Goal: Task Accomplishment & Management: Use online tool/utility

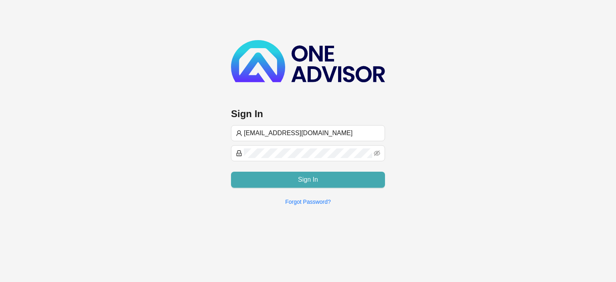
type input "[EMAIL_ADDRESS][DOMAIN_NAME]"
click at [309, 180] on span "Sign In" at bounding box center [308, 180] width 20 height 10
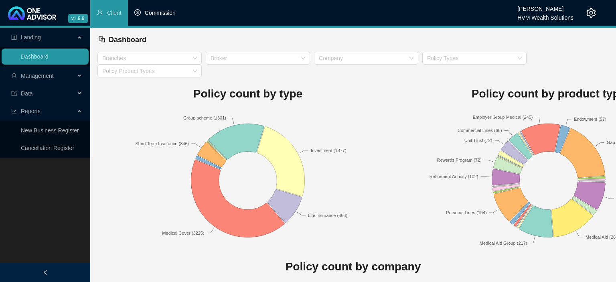
click at [159, 15] on span "Commission" at bounding box center [160, 13] width 31 height 6
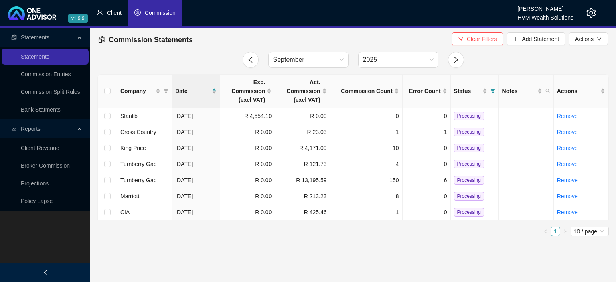
click at [106, 12] on li "Client" at bounding box center [109, 13] width 38 height 26
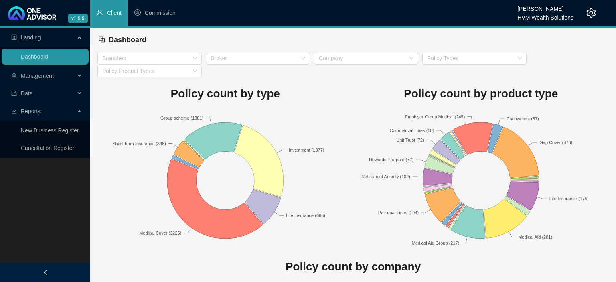
click at [37, 78] on span "Management" at bounding box center [37, 76] width 33 height 6
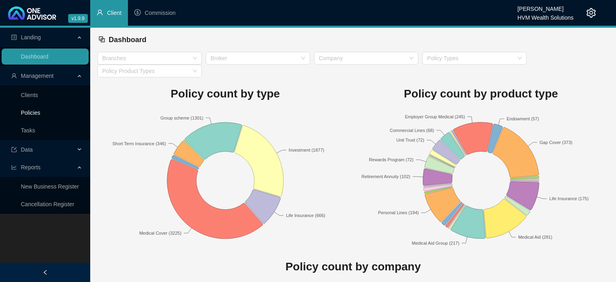
click at [27, 112] on link "Policies" at bounding box center [30, 113] width 19 height 6
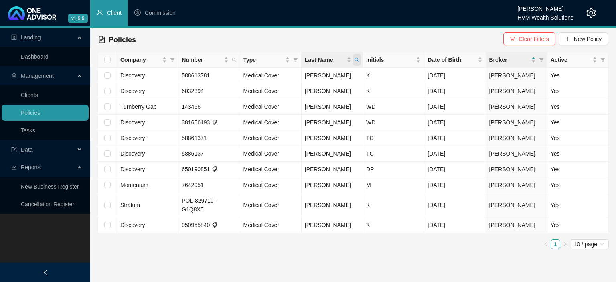
click at [356, 59] on icon "search" at bounding box center [357, 59] width 5 height 5
drag, startPoint x: 313, startPoint y: 79, endPoint x: 252, endPoint y: 73, distance: 62.0
click at [282, 73] on input "clark" at bounding box center [319, 77] width 75 height 13
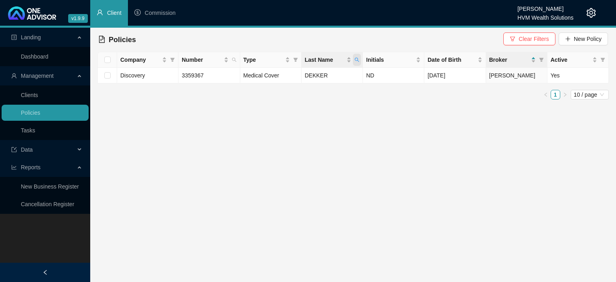
click at [356, 62] on icon "search" at bounding box center [357, 59] width 5 height 5
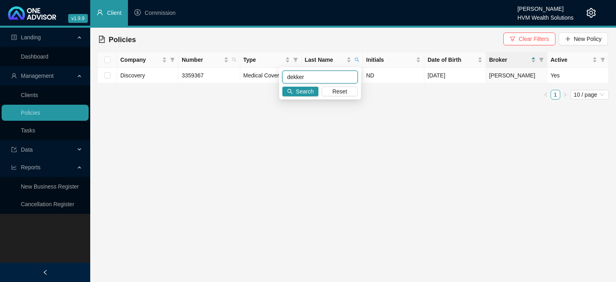
drag, startPoint x: 314, startPoint y: 77, endPoint x: 170, endPoint y: 65, distance: 144.1
click at [282, 71] on input "dekker" at bounding box center [319, 77] width 75 height 13
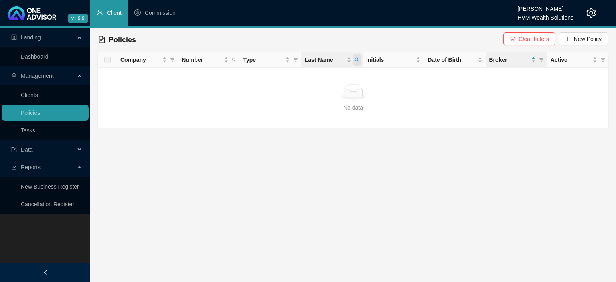
click at [361, 62] on span "Last Name" at bounding box center [357, 60] width 8 height 12
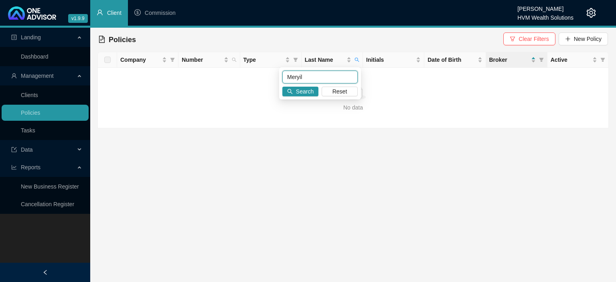
drag, startPoint x: 322, startPoint y: 76, endPoint x: 207, endPoint y: 74, distance: 114.8
click at [282, 74] on input "Meryil" at bounding box center [319, 77] width 75 height 13
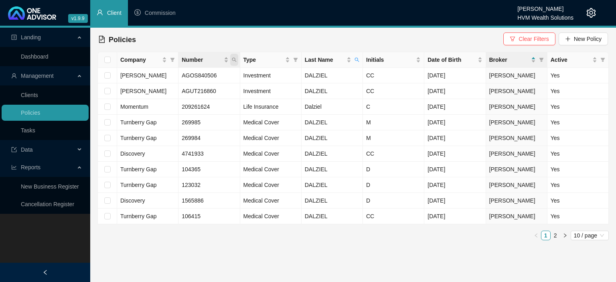
click at [233, 64] on span "Number" at bounding box center [234, 60] width 8 height 12
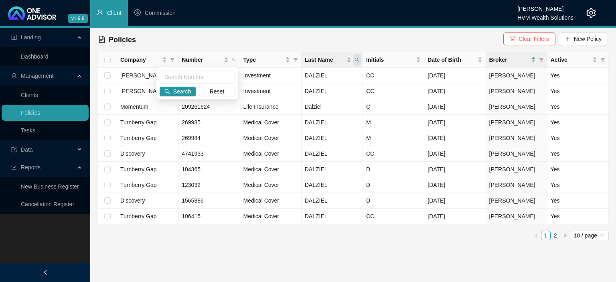
click at [357, 61] on icon "search" at bounding box center [357, 59] width 5 height 5
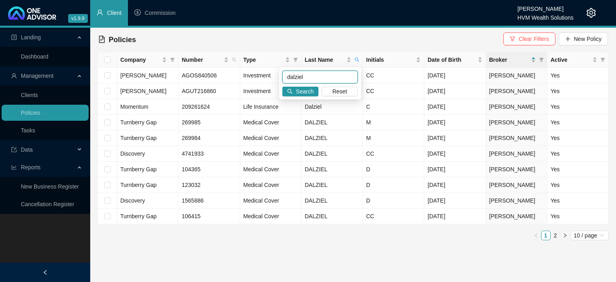
drag, startPoint x: 319, startPoint y: 77, endPoint x: 182, endPoint y: 71, distance: 136.5
click at [282, 74] on input "dalziel" at bounding box center [319, 77] width 75 height 13
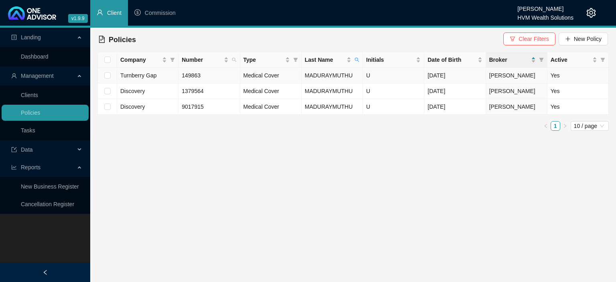
click at [377, 78] on td "U" at bounding box center [393, 76] width 61 height 16
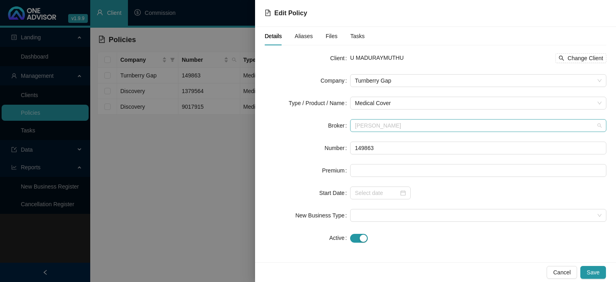
click at [390, 126] on span "Cheryl-Anne Chislett" at bounding box center [478, 126] width 247 height 12
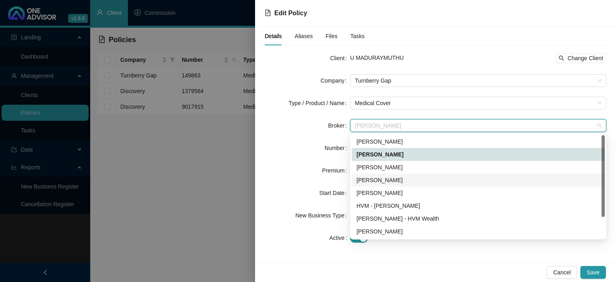
click at [379, 179] on div "Chanel Francis" at bounding box center [479, 180] width 244 height 9
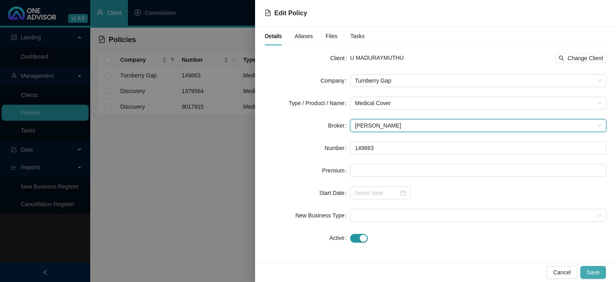
click at [591, 272] on span "Save" at bounding box center [593, 272] width 13 height 9
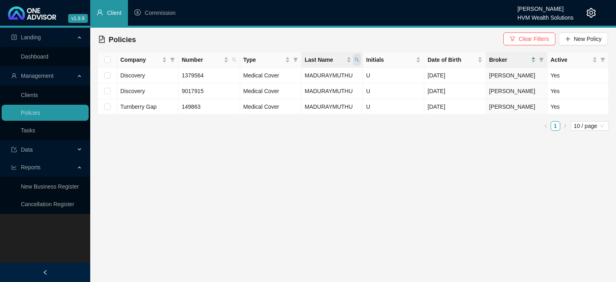
click at [355, 60] on span "Last Name" at bounding box center [357, 60] width 8 height 12
drag, startPoint x: 317, startPoint y: 75, endPoint x: 201, endPoint y: 75, distance: 116.3
click at [282, 75] on input "Madura" at bounding box center [319, 77] width 75 height 13
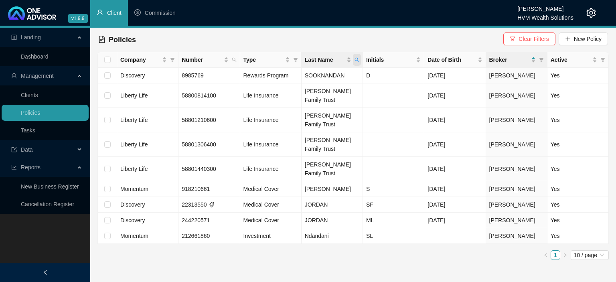
click at [357, 59] on icon "search" at bounding box center [357, 59] width 5 height 5
drag, startPoint x: 325, startPoint y: 78, endPoint x: 205, endPoint y: 77, distance: 119.2
click at [282, 77] on input "dan" at bounding box center [319, 77] width 75 height 13
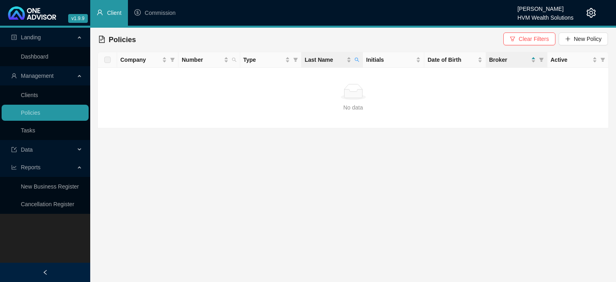
click at [363, 61] on th "Last Name" at bounding box center [332, 60] width 61 height 16
click at [354, 63] on span at bounding box center [357, 60] width 8 height 12
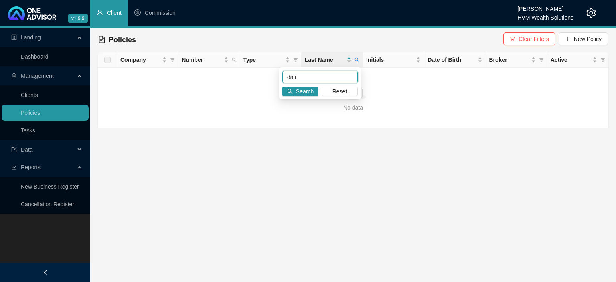
drag, startPoint x: 322, startPoint y: 76, endPoint x: 182, endPoint y: 75, distance: 140.4
click at [282, 75] on input "dali" at bounding box center [319, 77] width 75 height 13
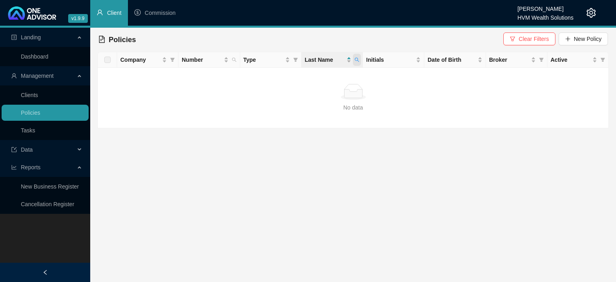
click at [356, 59] on icon "search" at bounding box center [357, 59] width 5 height 5
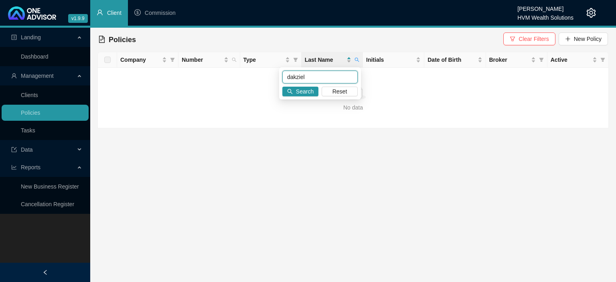
drag, startPoint x: 328, startPoint y: 79, endPoint x: 252, endPoint y: 78, distance: 75.4
click at [282, 78] on input "dakziel" at bounding box center [319, 77] width 75 height 13
type input "dalziel"
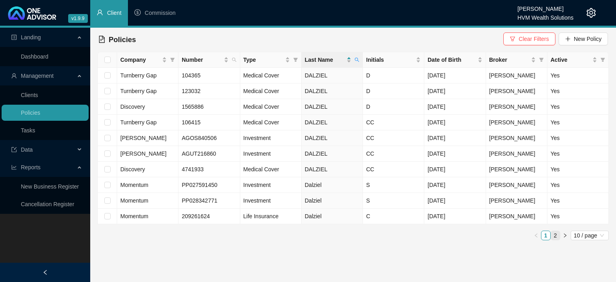
click at [554, 236] on link "2" at bounding box center [555, 235] width 9 height 9
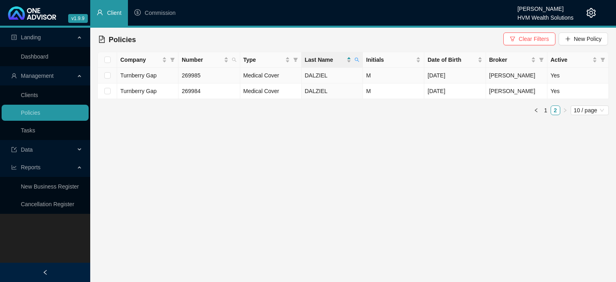
click at [486, 76] on td "Jun 21, 1940" at bounding box center [454, 76] width 61 height 16
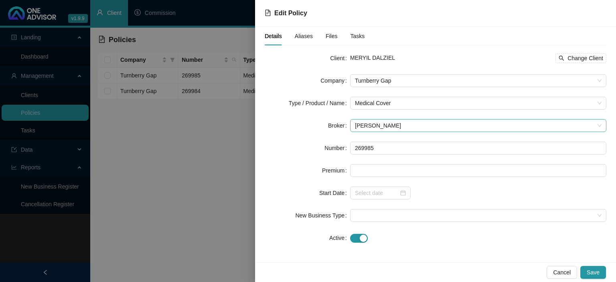
click at [393, 123] on span "Cheryl-Anne Chislett" at bounding box center [478, 126] width 247 height 12
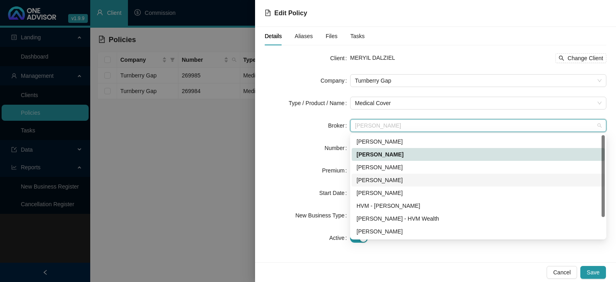
click at [381, 179] on div "Chanel Francis" at bounding box center [479, 180] width 244 height 9
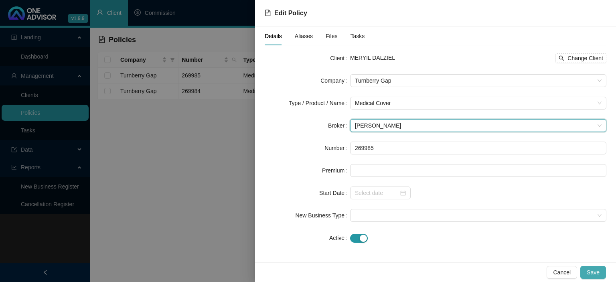
click at [589, 269] on span "Save" at bounding box center [593, 272] width 13 height 9
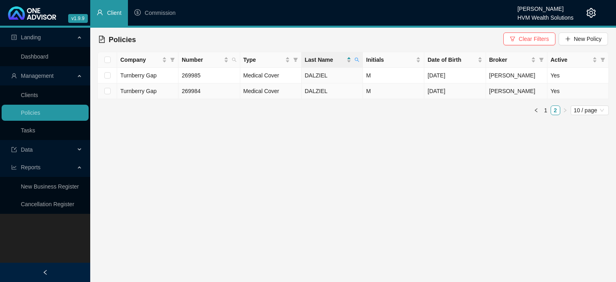
click at [476, 93] on td "Jun 21, 1940" at bounding box center [454, 91] width 61 height 16
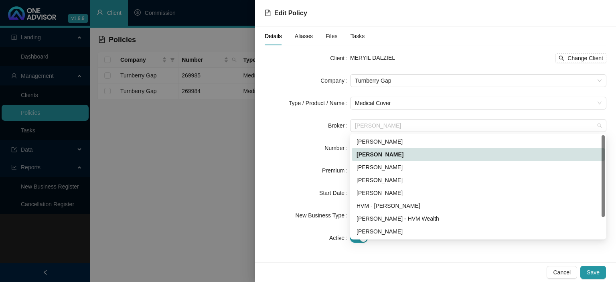
drag, startPoint x: 424, startPoint y: 126, endPoint x: 297, endPoint y: 126, distance: 127.2
click at [297, 126] on div "Broker Cheryl-Anne Chislett" at bounding box center [436, 125] width 342 height 13
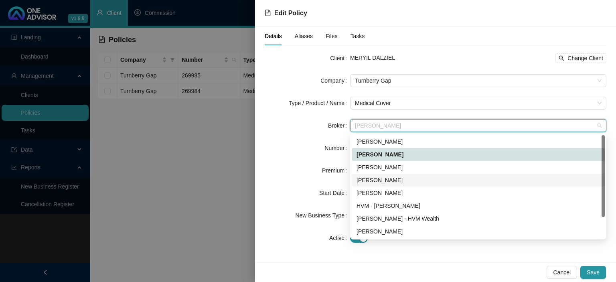
click at [374, 183] on div "Chanel Francis" at bounding box center [479, 180] width 244 height 9
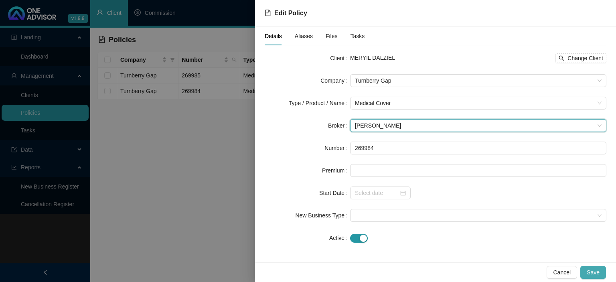
click at [589, 275] on span "Save" at bounding box center [593, 272] width 13 height 9
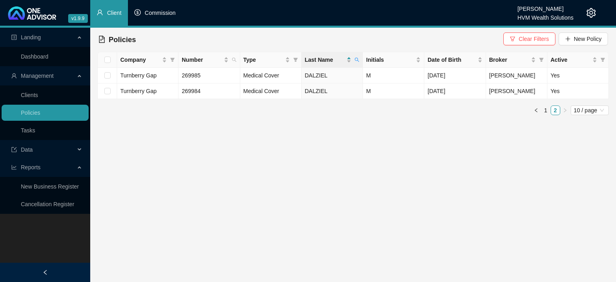
click at [152, 12] on span "Commission" at bounding box center [160, 13] width 31 height 6
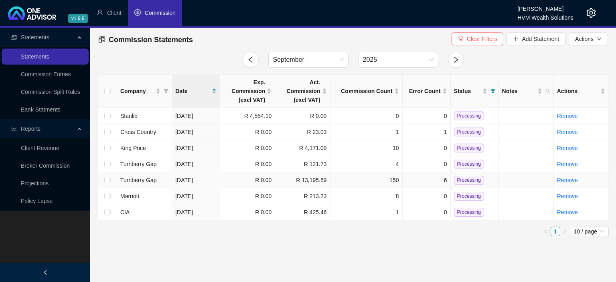
click at [153, 180] on span "Turnberry Gap" at bounding box center [138, 180] width 37 height 6
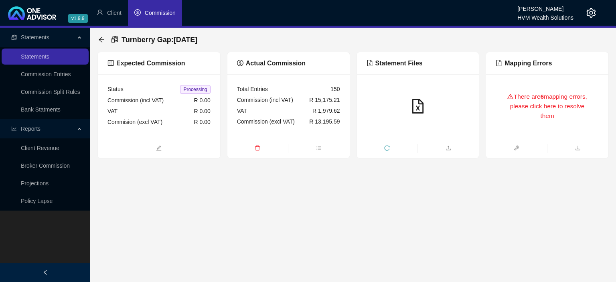
click at [526, 122] on div "There are 6 mapping errors, please click here to resolve them" at bounding box center [547, 106] width 103 height 45
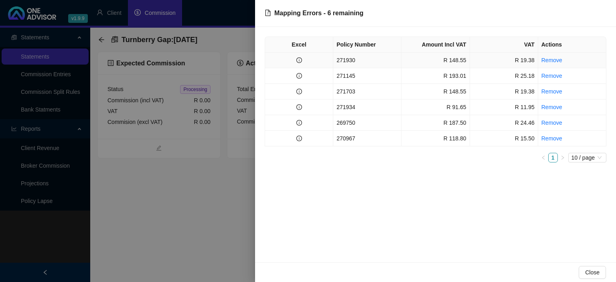
click at [373, 63] on td "271930" at bounding box center [367, 61] width 68 height 16
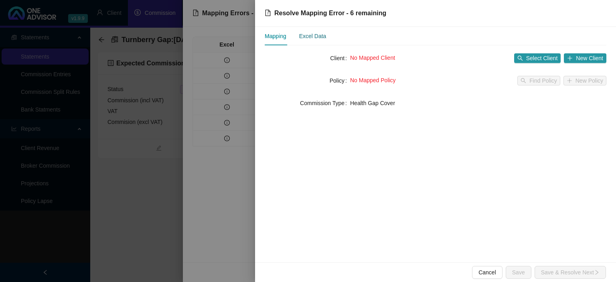
click at [319, 36] on div "Excel Data" at bounding box center [312, 36] width 27 height 9
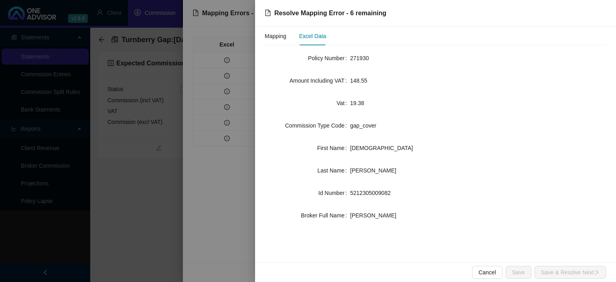
click at [217, 197] on div at bounding box center [308, 141] width 616 height 282
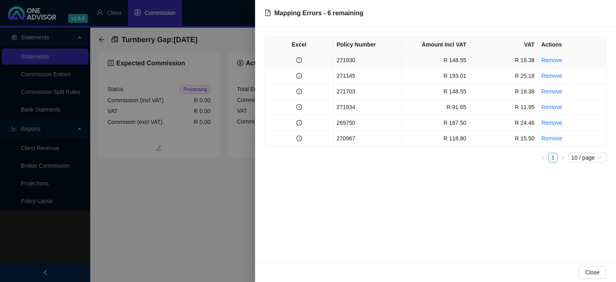
click at [402, 62] on td "R 148.55" at bounding box center [436, 61] width 68 height 16
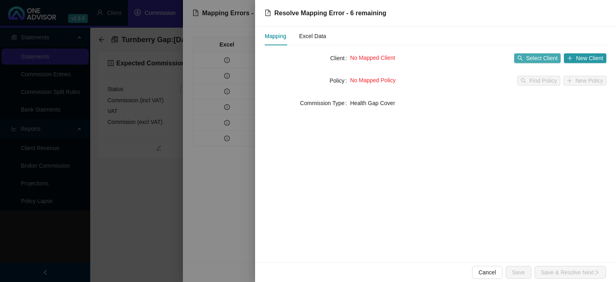
click at [533, 58] on span "Select Client" at bounding box center [542, 58] width 32 height 9
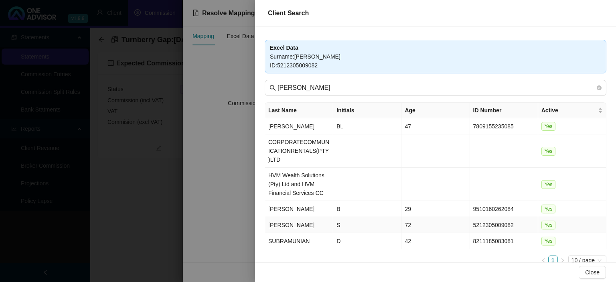
click at [296, 217] on td "Munian" at bounding box center [299, 225] width 68 height 16
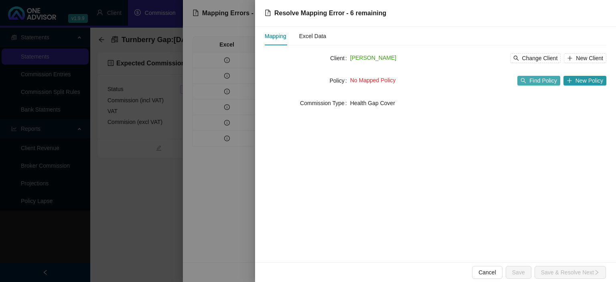
click at [529, 82] on button "Find Policy" at bounding box center [539, 81] width 43 height 10
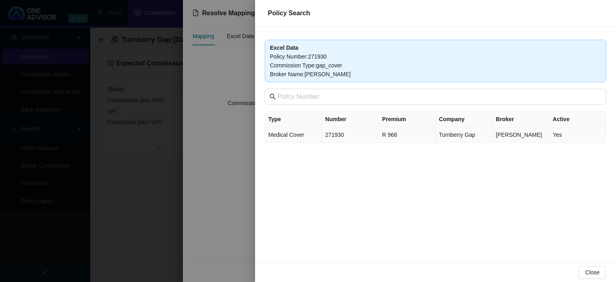
click at [361, 134] on td "271930" at bounding box center [350, 135] width 57 height 16
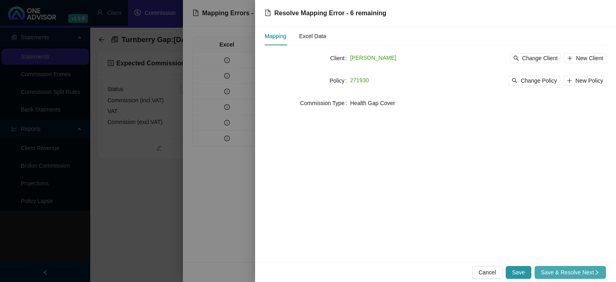
click at [551, 273] on span "Save & Resolve Next" at bounding box center [570, 272] width 59 height 9
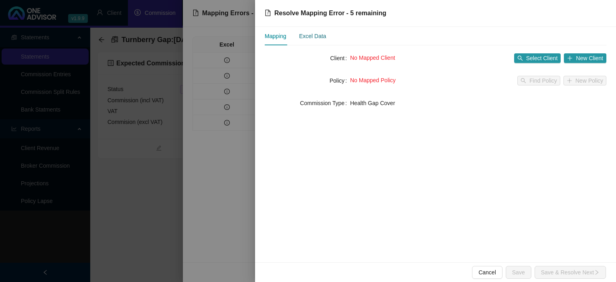
click at [320, 36] on div "Excel Data" at bounding box center [312, 36] width 27 height 9
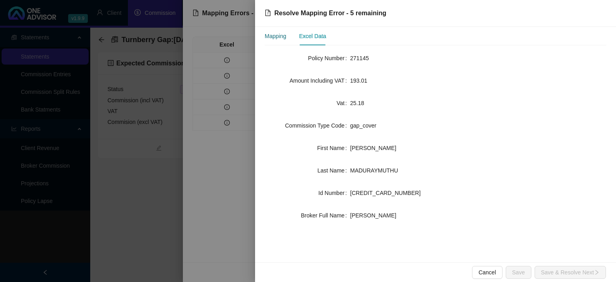
click at [274, 39] on div "Mapping" at bounding box center [276, 36] width 22 height 9
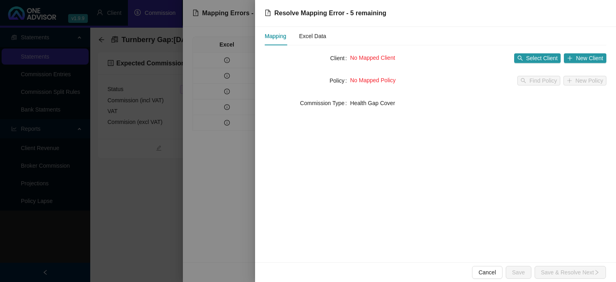
click at [237, 124] on div at bounding box center [308, 141] width 616 height 282
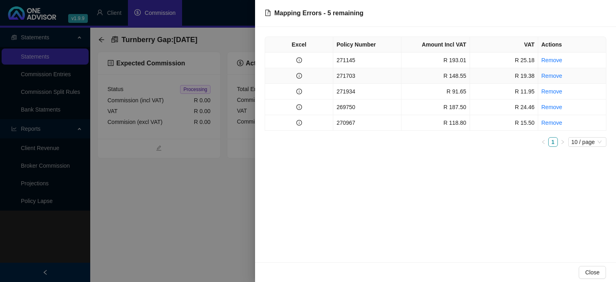
click at [324, 72] on td at bounding box center [299, 76] width 68 height 16
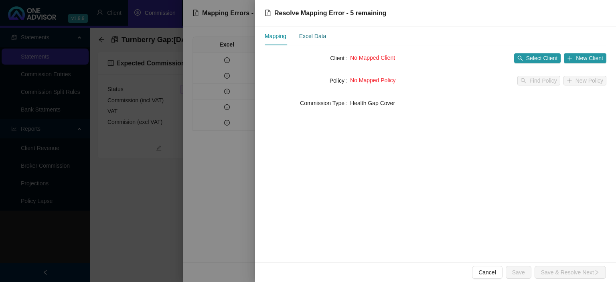
click at [313, 36] on div "Excel Data" at bounding box center [312, 36] width 27 height 9
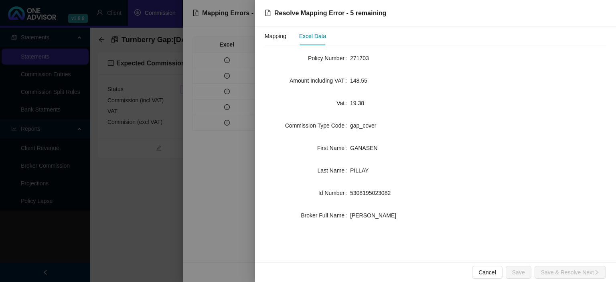
click at [250, 180] on div at bounding box center [308, 141] width 616 height 282
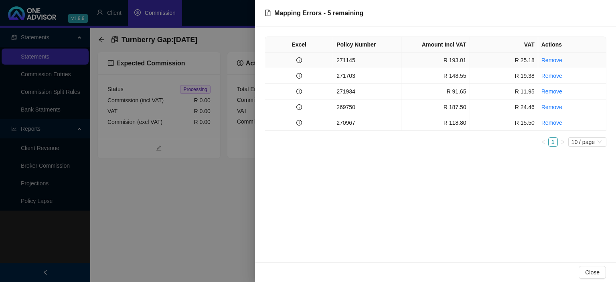
click at [394, 66] on td "271145" at bounding box center [367, 61] width 68 height 16
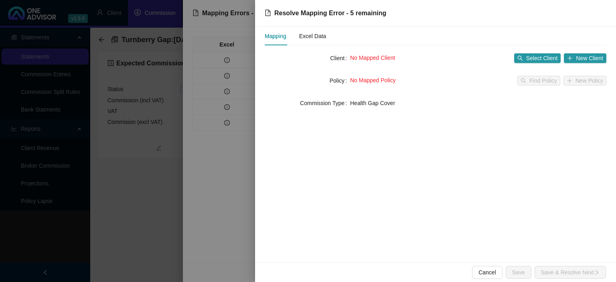
click at [256, 125] on div "Mapping Excel Data Client No Mapped Client Select Client New Client Policy No M…" at bounding box center [435, 144] width 361 height 235
click at [227, 156] on div at bounding box center [308, 141] width 616 height 282
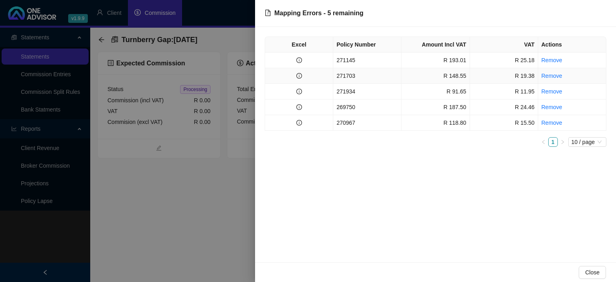
click at [341, 82] on td "271703" at bounding box center [367, 76] width 68 height 16
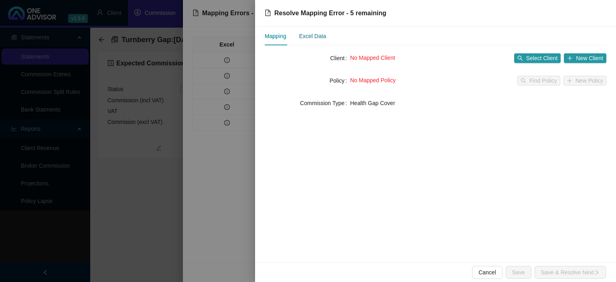
click at [315, 36] on div "Excel Data" at bounding box center [312, 36] width 27 height 9
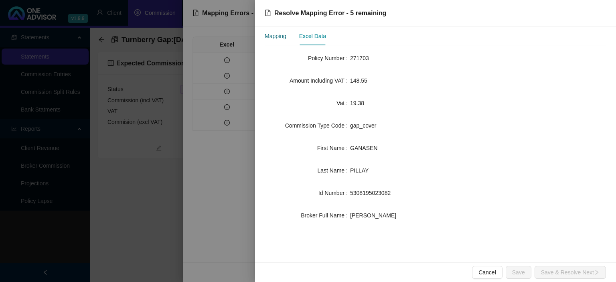
click at [278, 38] on div "Mapping" at bounding box center [276, 36] width 22 height 9
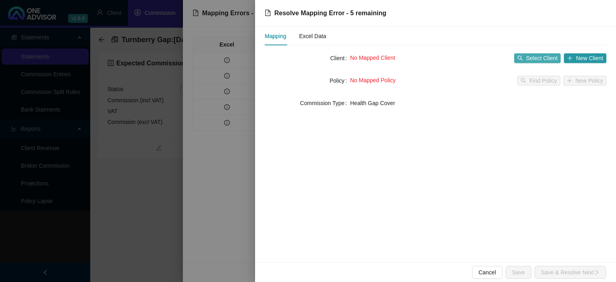
click at [531, 56] on span "Select Client" at bounding box center [542, 58] width 32 height 9
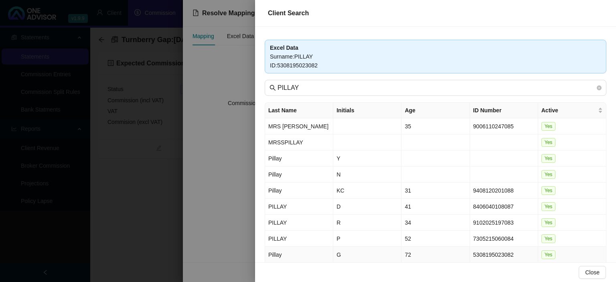
click at [346, 256] on td "G" at bounding box center [367, 255] width 68 height 16
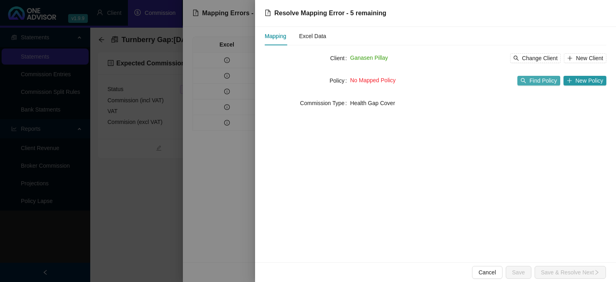
click at [553, 77] on span "Find Policy" at bounding box center [543, 80] width 27 height 9
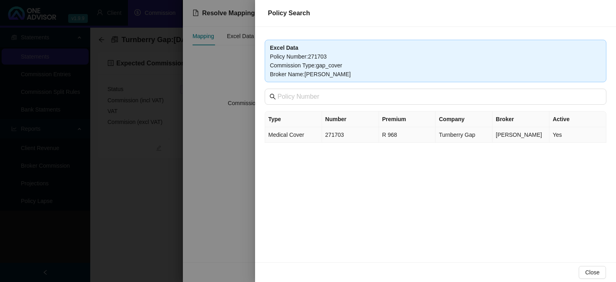
click at [355, 138] on td "271703" at bounding box center [350, 135] width 57 height 16
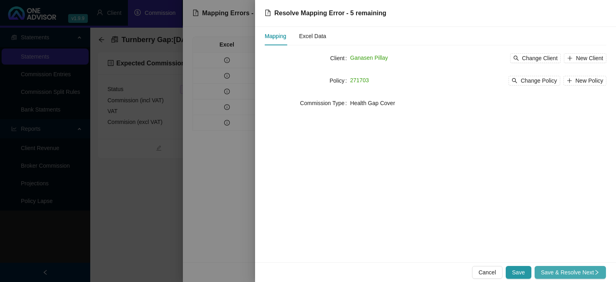
click at [553, 269] on span "Save & Resolve Next" at bounding box center [570, 272] width 59 height 9
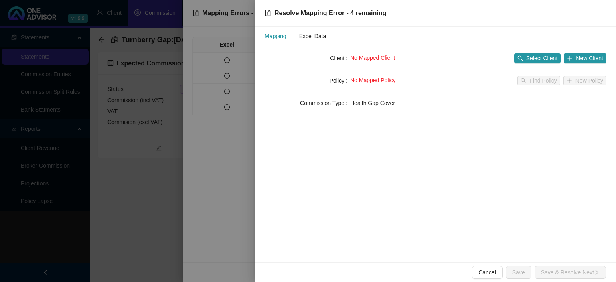
click at [223, 191] on div at bounding box center [308, 141] width 616 height 282
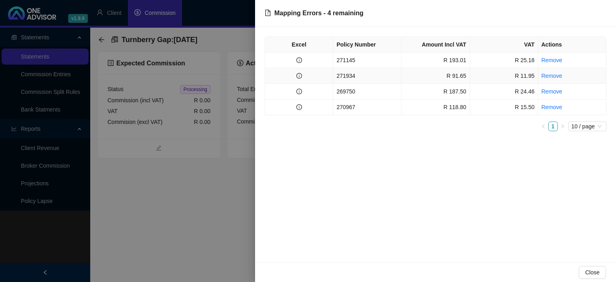
click at [315, 78] on td at bounding box center [299, 76] width 68 height 16
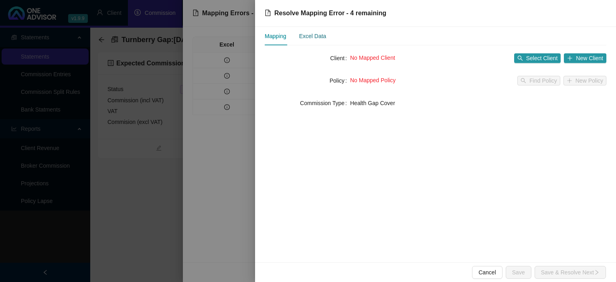
click at [307, 36] on div "Excel Data" at bounding box center [312, 36] width 27 height 9
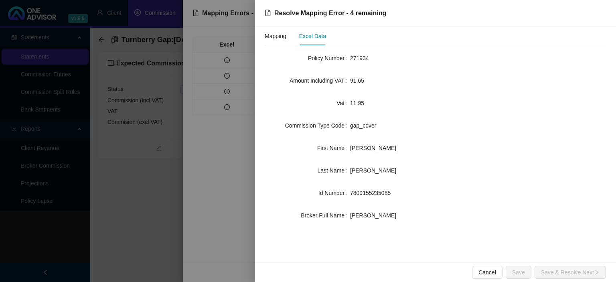
click at [242, 164] on div at bounding box center [308, 141] width 616 height 282
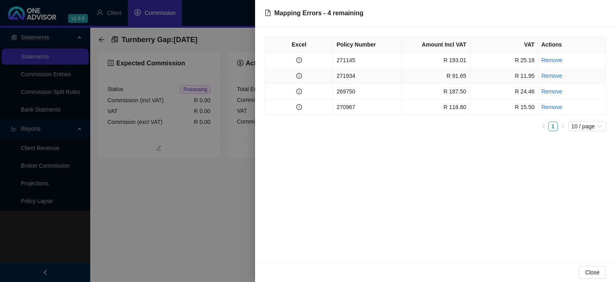
click at [365, 73] on td "271934" at bounding box center [367, 76] width 68 height 16
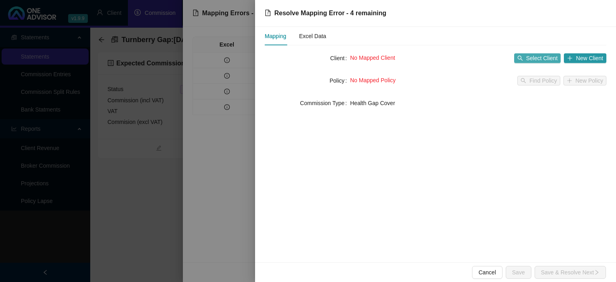
click at [526, 54] on button "Select Client" at bounding box center [537, 58] width 47 height 10
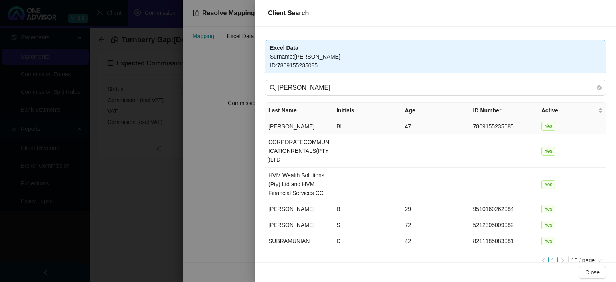
click at [303, 125] on td "Munian" at bounding box center [299, 126] width 68 height 16
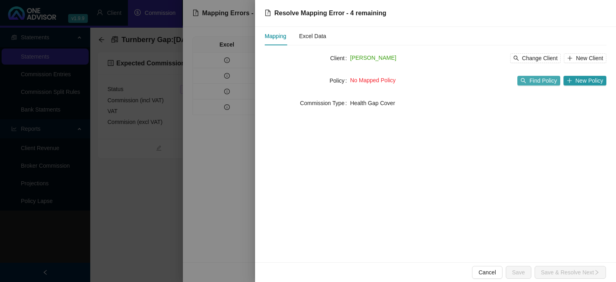
click at [543, 81] on span "Find Policy" at bounding box center [543, 80] width 27 height 9
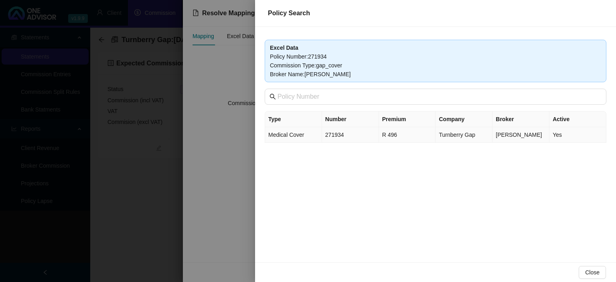
click at [368, 134] on td "271934" at bounding box center [350, 135] width 57 height 16
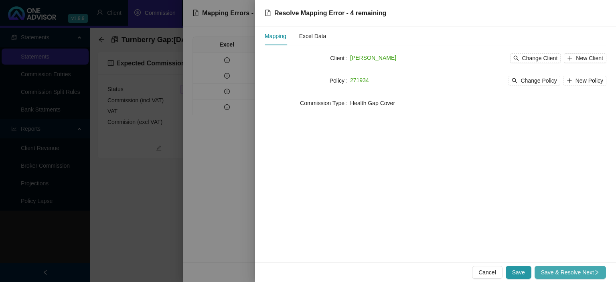
click at [545, 273] on span "Save & Resolve Next" at bounding box center [570, 272] width 59 height 9
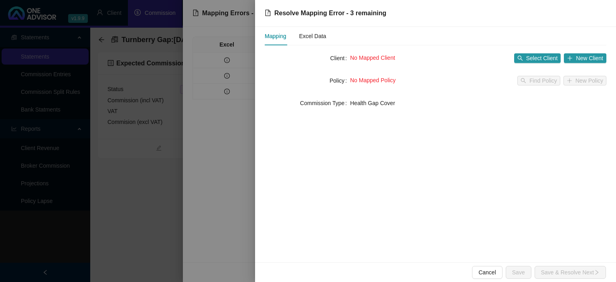
click at [211, 184] on div at bounding box center [308, 141] width 616 height 282
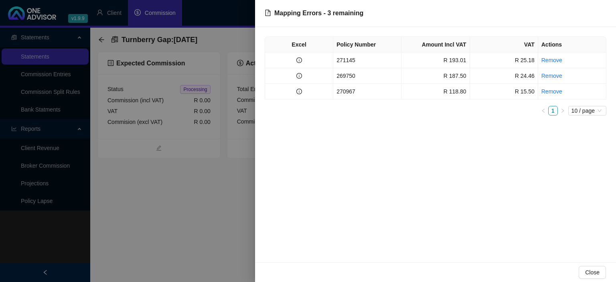
click at [217, 215] on div at bounding box center [308, 141] width 616 height 282
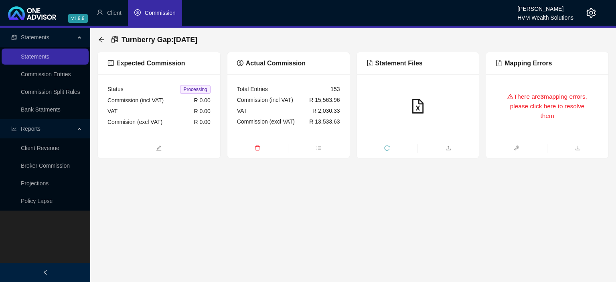
click at [527, 99] on div "There are 3 mapping errors, please click here to resolve them" at bounding box center [547, 106] width 103 height 45
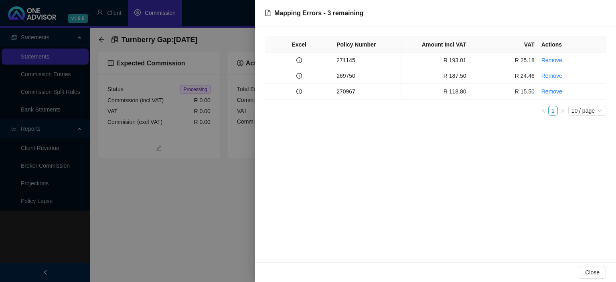
click at [363, 59] on td "271145" at bounding box center [367, 61] width 68 height 16
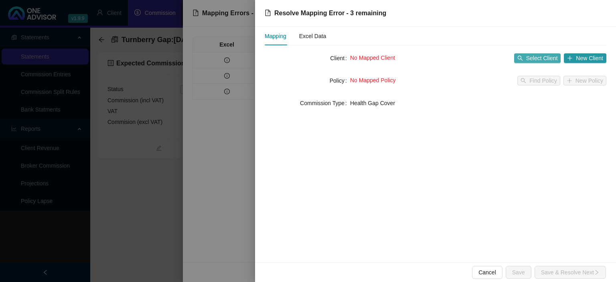
click at [531, 56] on span "Select Client" at bounding box center [542, 58] width 32 height 9
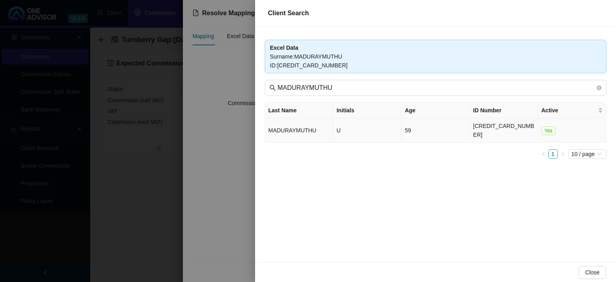
click at [341, 124] on td "U" at bounding box center [367, 130] width 68 height 24
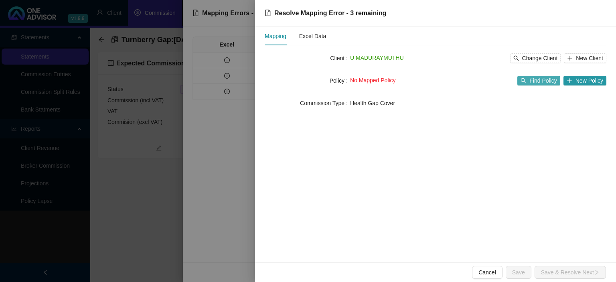
click at [539, 82] on span "Find Policy" at bounding box center [543, 80] width 27 height 9
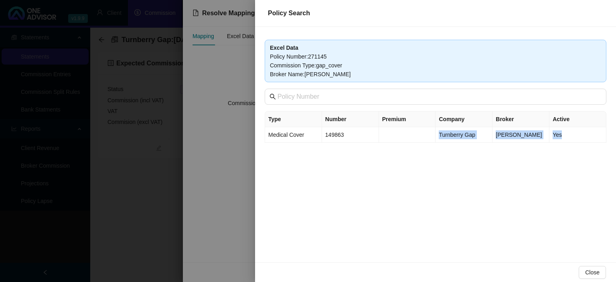
drag, startPoint x: 378, startPoint y: 137, endPoint x: 380, endPoint y: 168, distance: 31.4
click at [380, 168] on div "Excel Data Policy Number : 271145 Commission Type : gap_cover Broker Name : Che…" at bounding box center [435, 144] width 361 height 235
click at [375, 178] on div "Excel Data Policy Number : 271145 Commission Type : gap_cover Broker Name : Che…" at bounding box center [435, 144] width 361 height 235
click at [290, 137] on span "Medical Cover" at bounding box center [286, 135] width 36 height 6
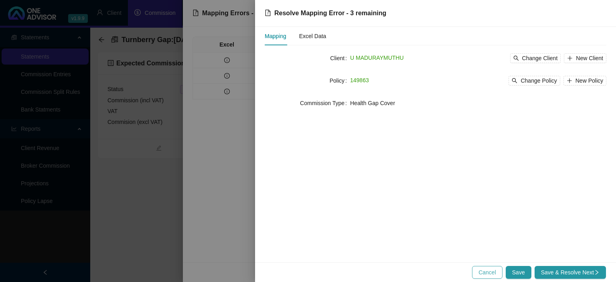
click at [492, 270] on span "Cancel" at bounding box center [488, 272] width 18 height 9
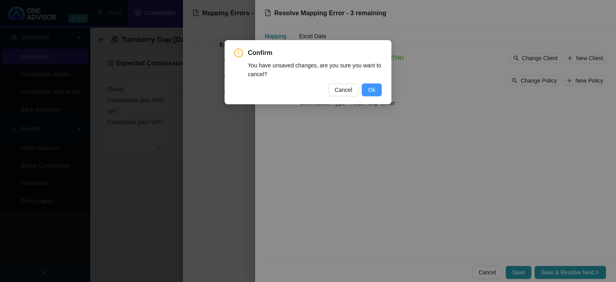
click at [370, 91] on span "Ok" at bounding box center [371, 89] width 7 height 9
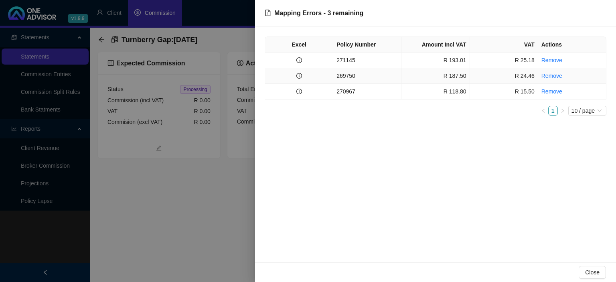
click at [361, 72] on td "269750" at bounding box center [367, 76] width 68 height 16
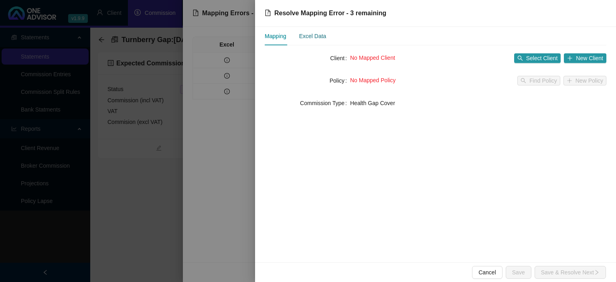
click at [321, 38] on div "Excel Data" at bounding box center [312, 36] width 27 height 9
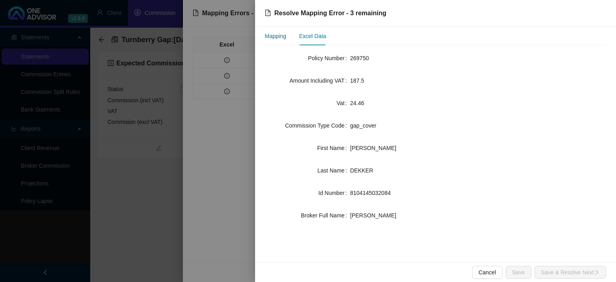
click at [285, 39] on div "Mapping" at bounding box center [276, 36] width 22 height 9
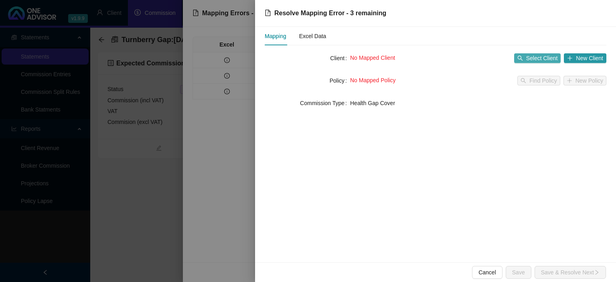
click at [526, 55] on button "Select Client" at bounding box center [537, 58] width 47 height 10
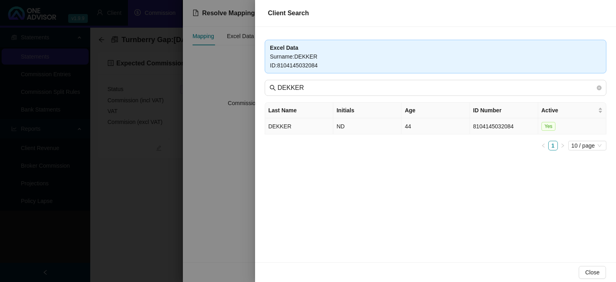
click at [317, 129] on td "DEKKER" at bounding box center [299, 126] width 68 height 16
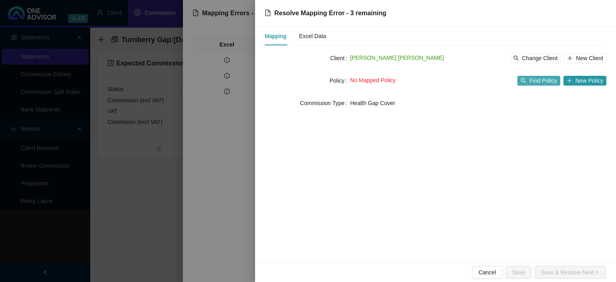
click at [547, 81] on span "Find Policy" at bounding box center [543, 80] width 27 height 9
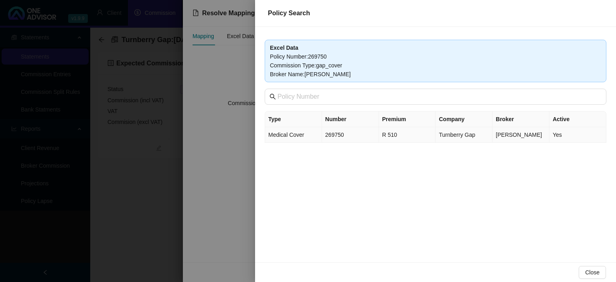
click at [368, 136] on td "269750" at bounding box center [350, 135] width 57 height 16
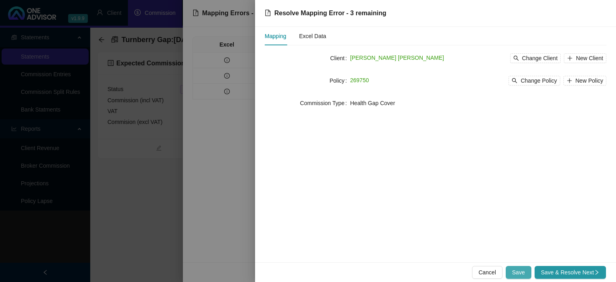
click at [529, 270] on button "Save" at bounding box center [519, 272] width 26 height 13
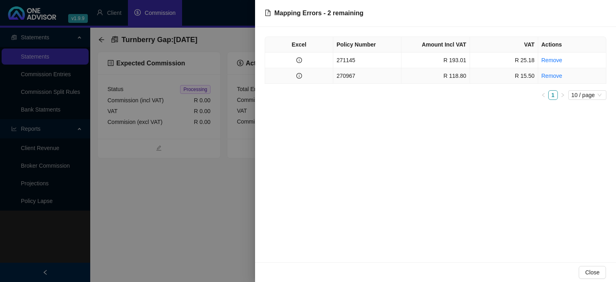
click at [352, 73] on td "270967" at bounding box center [367, 76] width 68 height 16
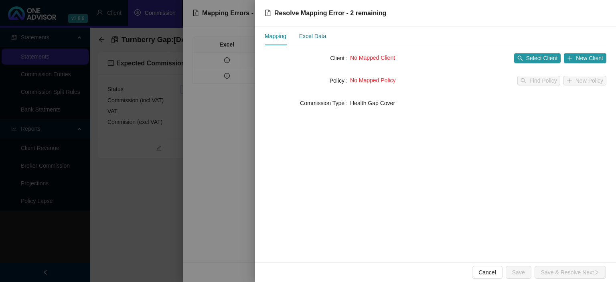
click at [312, 39] on div "Excel Data" at bounding box center [312, 36] width 27 height 9
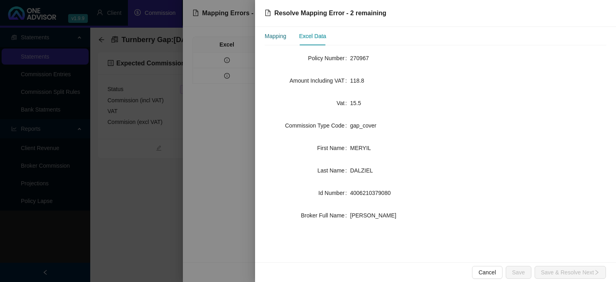
click at [282, 38] on div "Mapping" at bounding box center [276, 36] width 22 height 9
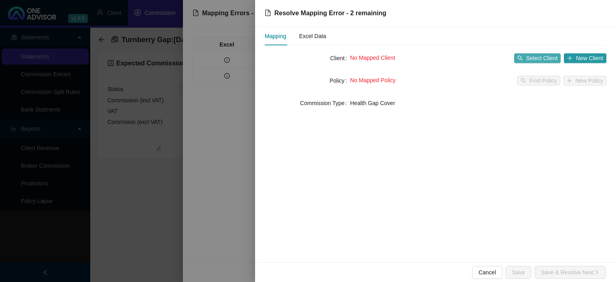
click at [534, 60] on span "Select Client" at bounding box center [542, 58] width 32 height 9
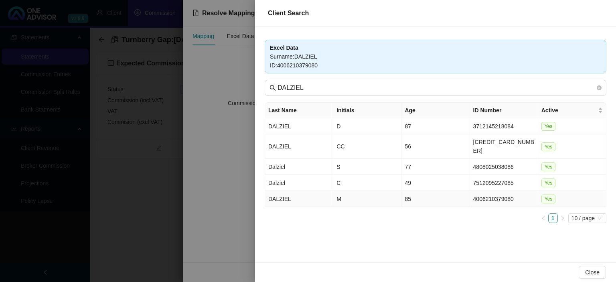
click at [376, 193] on td "M" at bounding box center [367, 199] width 68 height 16
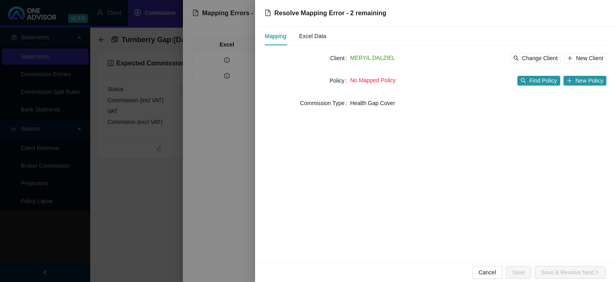
click at [542, 85] on div "No Mapped Policy Find Policy New Policy" at bounding box center [478, 80] width 256 height 13
click at [545, 80] on span "Find Policy" at bounding box center [543, 80] width 27 height 9
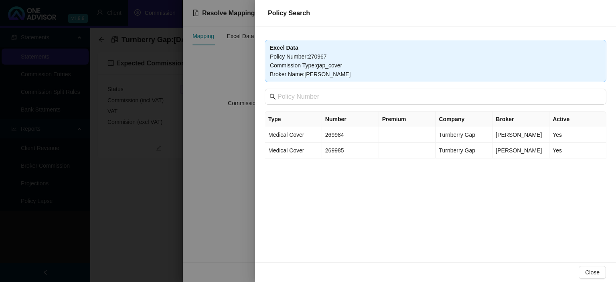
click at [232, 176] on div at bounding box center [308, 141] width 616 height 282
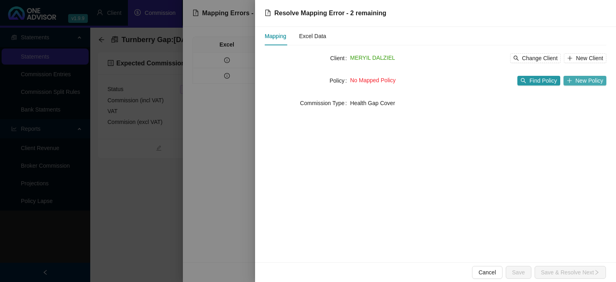
click at [572, 82] on icon "plus" at bounding box center [570, 81] width 6 height 6
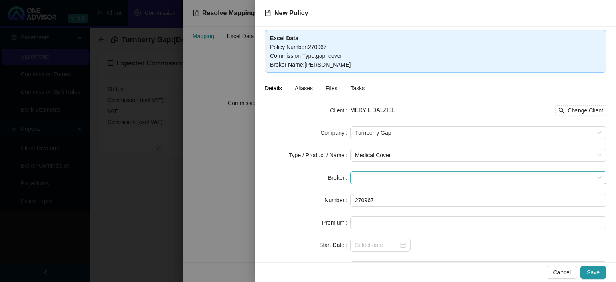
click at [370, 175] on span at bounding box center [478, 178] width 247 height 12
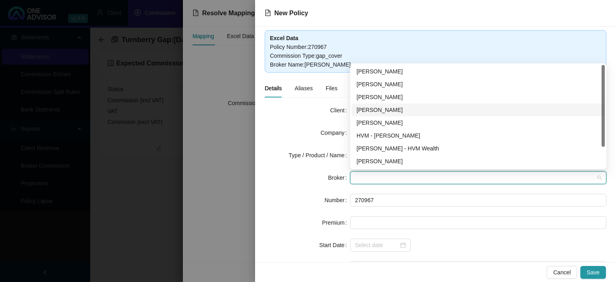
click at [378, 111] on div "Chanel Francis" at bounding box center [479, 110] width 244 height 9
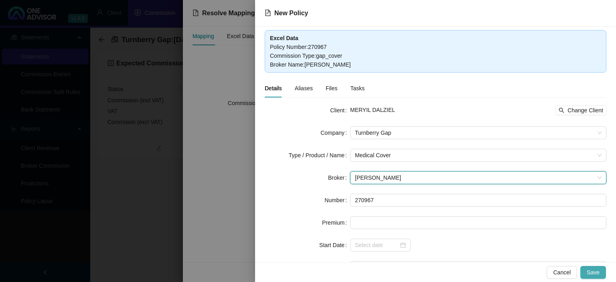
click at [589, 269] on span "Save" at bounding box center [593, 272] width 13 height 9
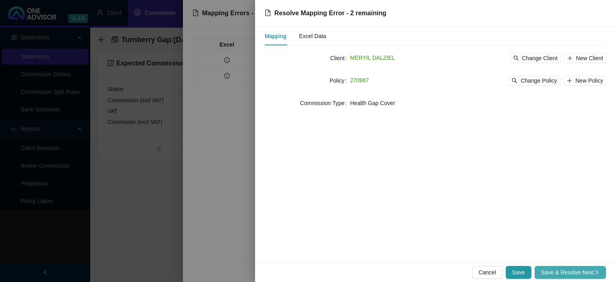
click at [579, 268] on span "Save & Resolve Next" at bounding box center [570, 272] width 59 height 9
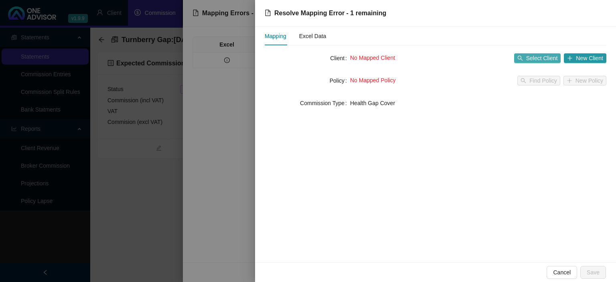
click at [530, 57] on span "Select Client" at bounding box center [542, 58] width 32 height 9
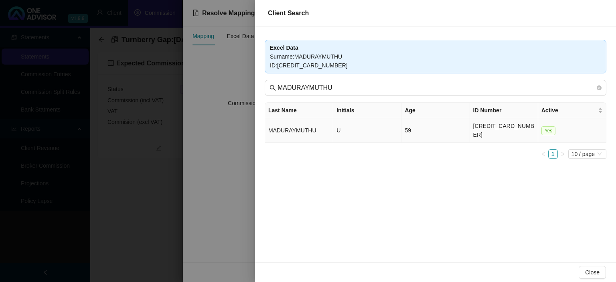
click at [311, 124] on td "MADURAYMUTHU" at bounding box center [299, 130] width 68 height 24
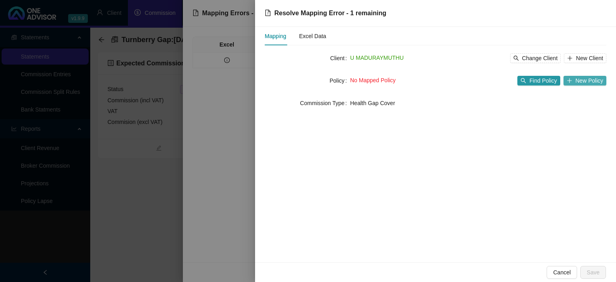
click at [604, 83] on button "New Policy" at bounding box center [585, 81] width 43 height 10
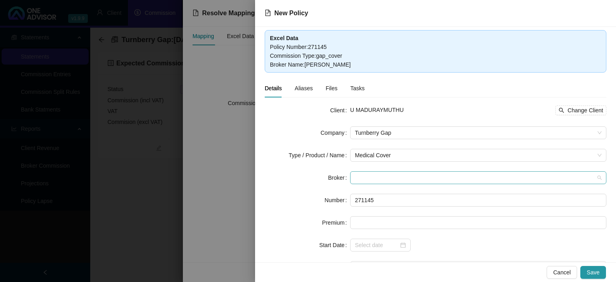
click at [373, 176] on span at bounding box center [478, 178] width 247 height 12
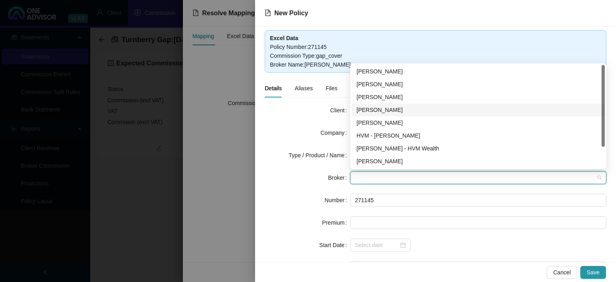
click at [375, 111] on div "Chanel Francis" at bounding box center [479, 110] width 244 height 9
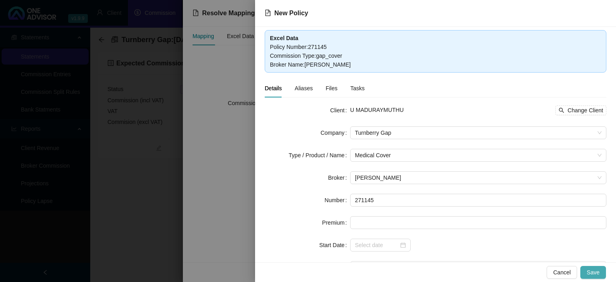
click at [601, 272] on button "Save" at bounding box center [594, 272] width 26 height 13
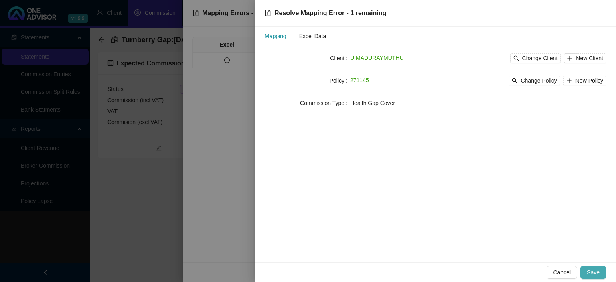
click at [583, 272] on button "Save" at bounding box center [594, 272] width 26 height 13
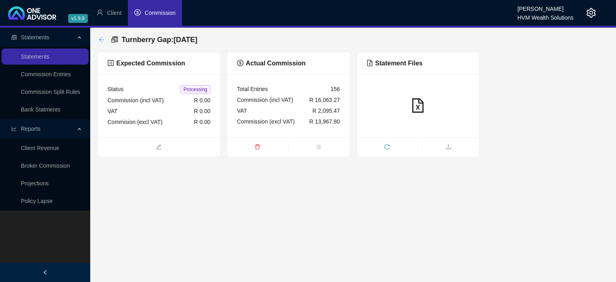
click at [99, 39] on icon "arrow-left" at bounding box center [101, 40] width 6 height 6
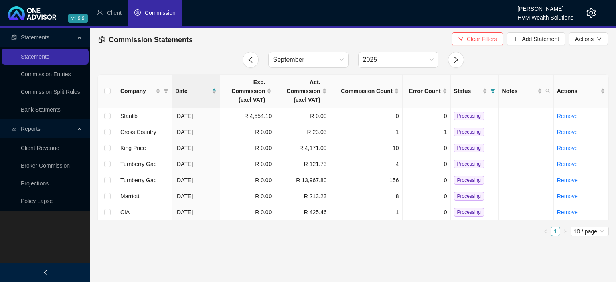
click at [594, 12] on icon "setting" at bounding box center [592, 13] width 10 height 10
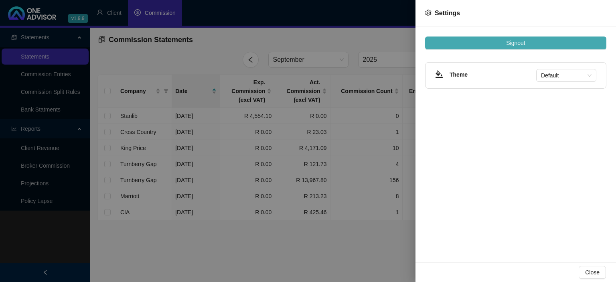
click at [516, 41] on span "Signout" at bounding box center [515, 43] width 19 height 9
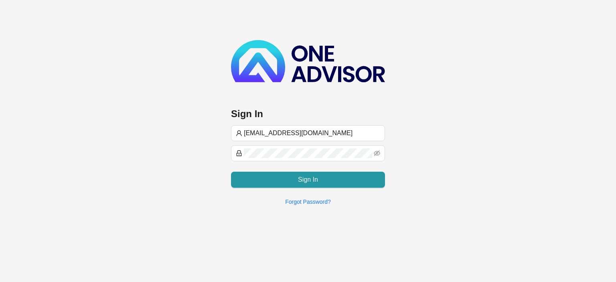
type input "[EMAIL_ADDRESS][DOMAIN_NAME]"
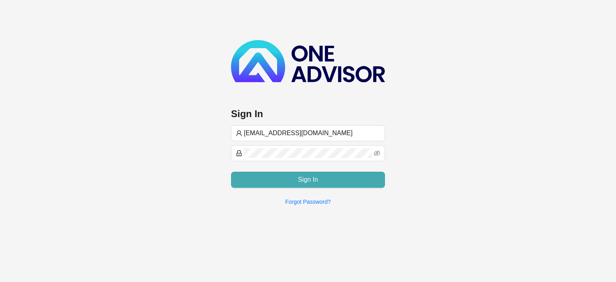
click at [312, 179] on span "Sign In" at bounding box center [308, 180] width 20 height 10
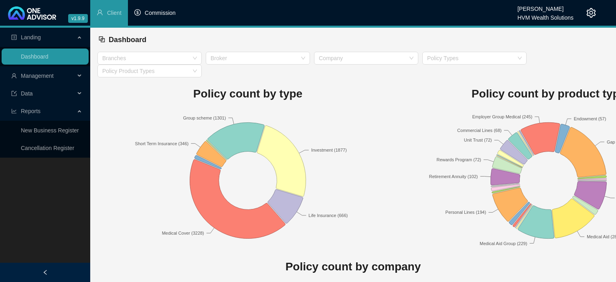
click at [163, 14] on span "Commission" at bounding box center [160, 13] width 31 height 6
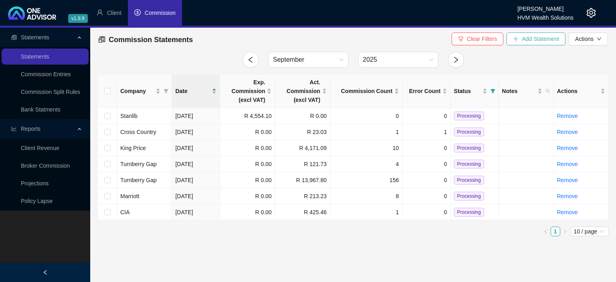
click at [520, 36] on button "Add Statement" at bounding box center [536, 38] width 59 height 13
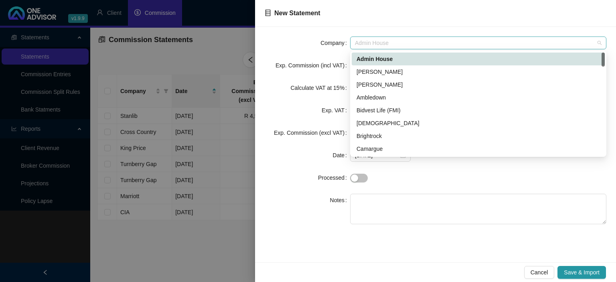
click at [386, 40] on span "Admin House" at bounding box center [478, 43] width 247 height 12
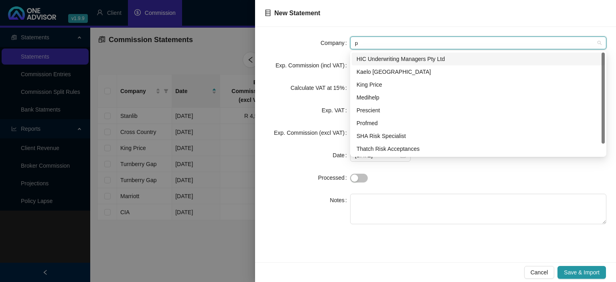
type input "pr"
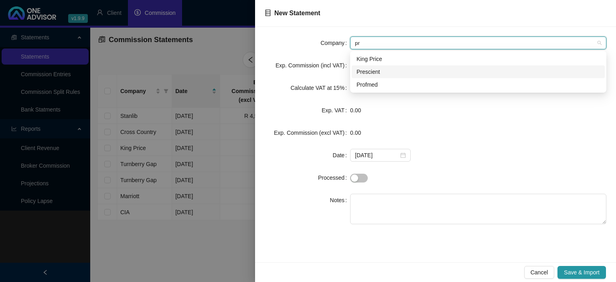
click at [371, 71] on div "Prescient" at bounding box center [479, 71] width 244 height 9
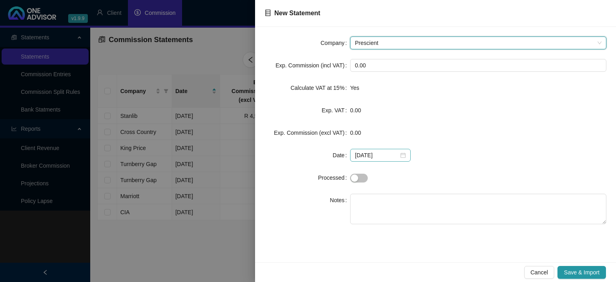
click at [405, 154] on div "[DATE]" at bounding box center [380, 155] width 61 height 13
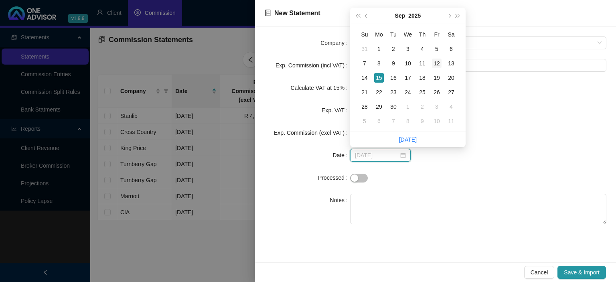
type input "2025-09-12"
click at [434, 64] on div "12" at bounding box center [437, 64] width 10 height 10
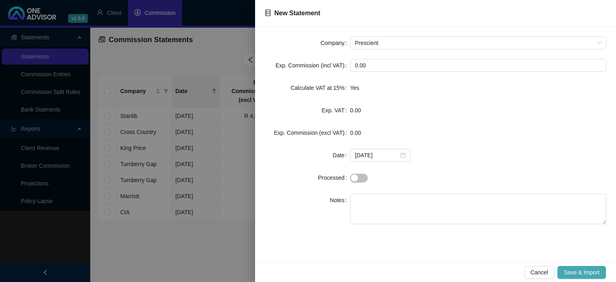
click at [578, 275] on span "Save & Import" at bounding box center [582, 272] width 36 height 9
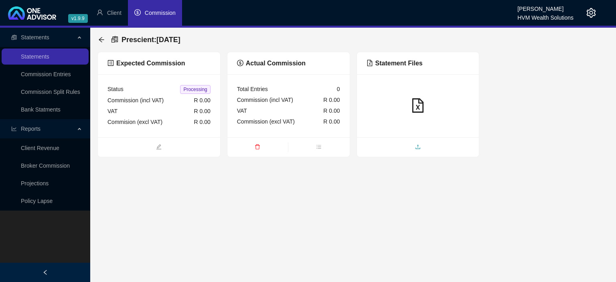
click at [413, 148] on span "upload" at bounding box center [418, 147] width 122 height 9
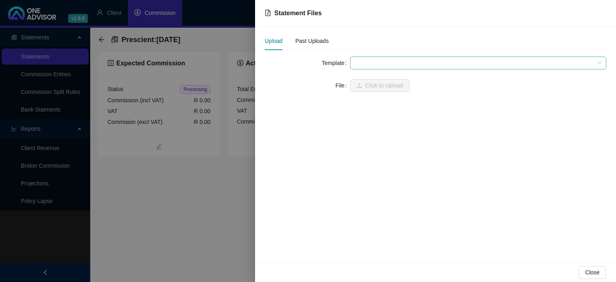
click at [379, 63] on span at bounding box center [478, 63] width 247 height 12
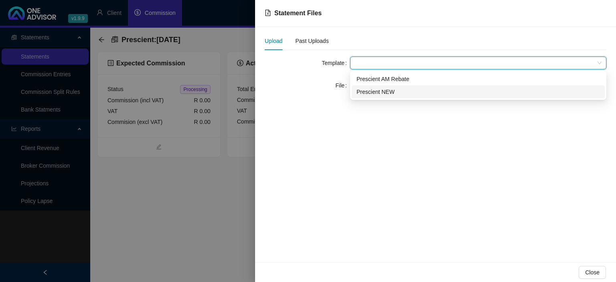
click at [378, 91] on div "Prescient NEW" at bounding box center [479, 91] width 244 height 9
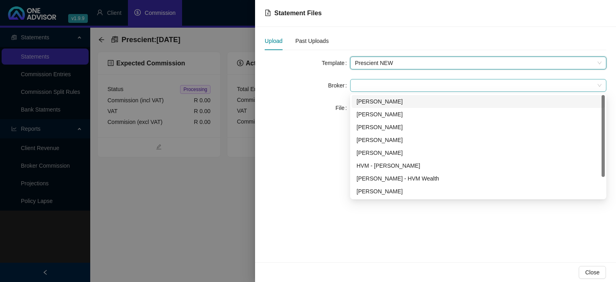
click at [376, 89] on span at bounding box center [478, 85] width 247 height 12
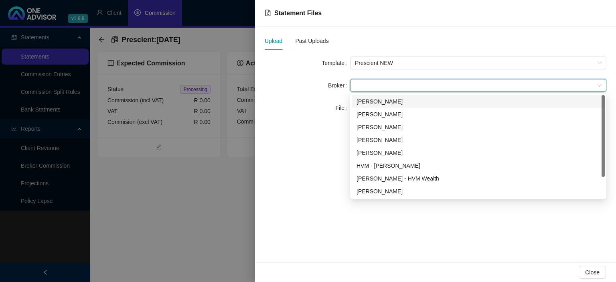
click at [372, 101] on div "Wesley Bowman" at bounding box center [479, 101] width 244 height 9
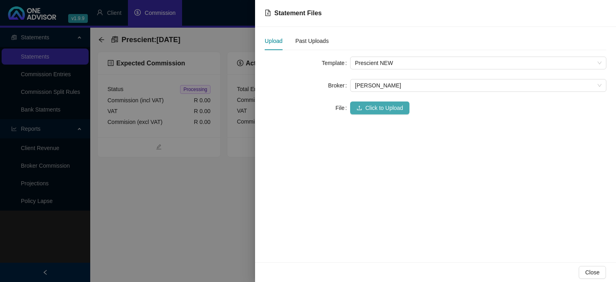
click at [371, 108] on span "Click to Upload" at bounding box center [384, 108] width 38 height 9
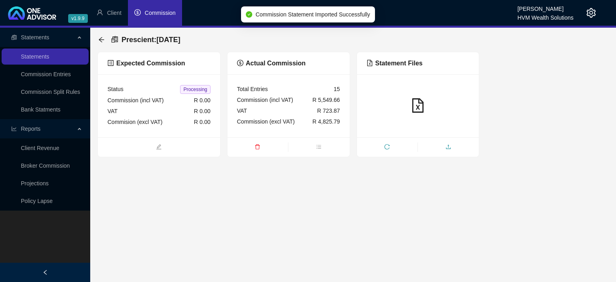
click at [422, 146] on span "upload" at bounding box center [448, 147] width 61 height 9
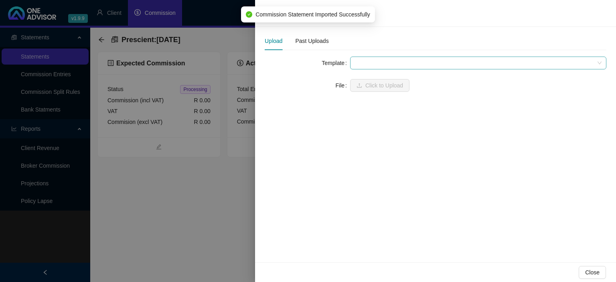
click at [371, 63] on span at bounding box center [478, 63] width 247 height 12
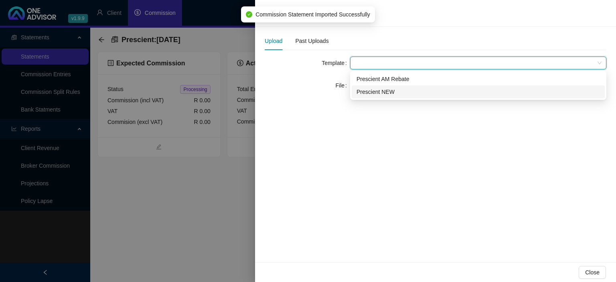
click at [377, 92] on div "Prescient NEW" at bounding box center [479, 91] width 244 height 9
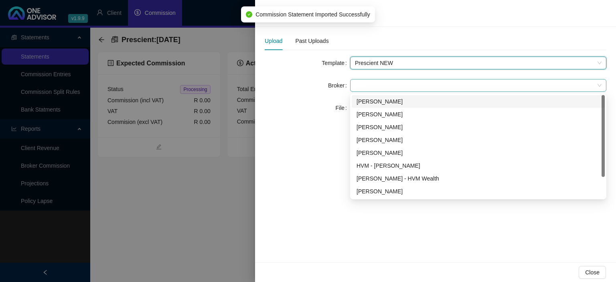
click at [371, 84] on span at bounding box center [478, 85] width 247 height 12
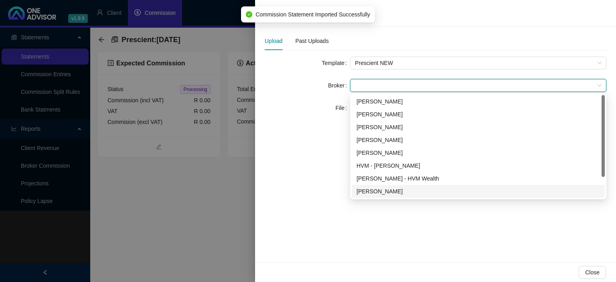
click at [369, 192] on div "Darryn Purtell" at bounding box center [479, 191] width 244 height 9
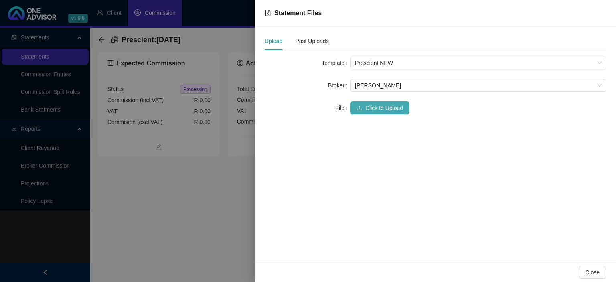
click at [376, 108] on span "Click to Upload" at bounding box center [384, 108] width 38 height 9
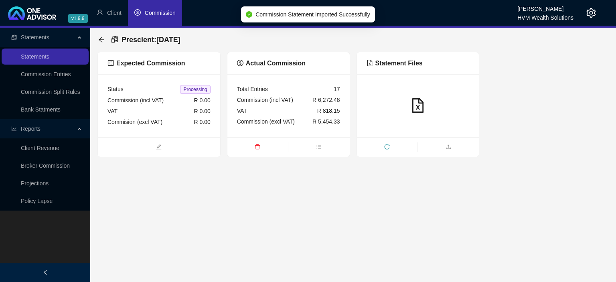
click at [428, 132] on div at bounding box center [418, 105] width 122 height 63
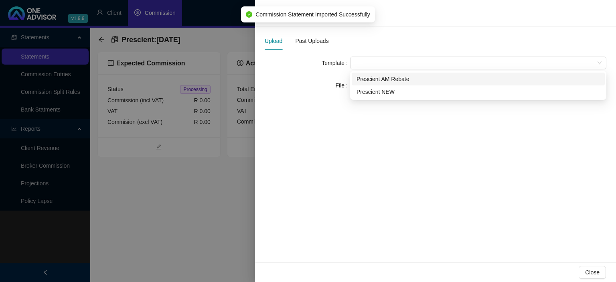
click at [370, 67] on span at bounding box center [478, 63] width 247 height 12
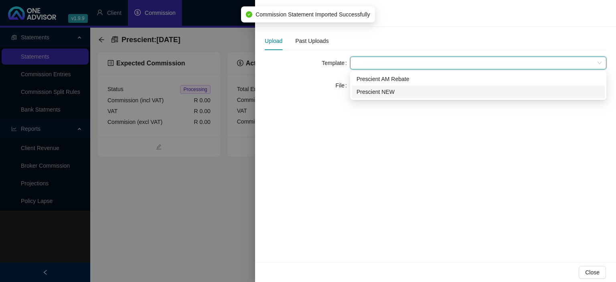
click at [370, 92] on div "Prescient NEW" at bounding box center [479, 91] width 244 height 9
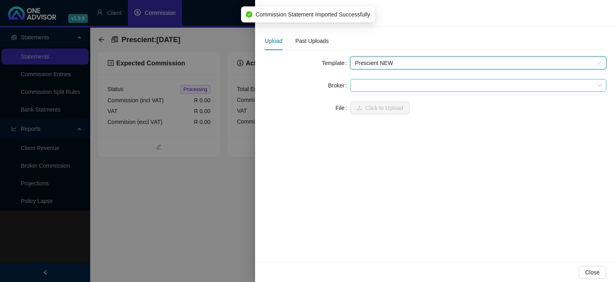
click at [367, 84] on span at bounding box center [478, 85] width 247 height 12
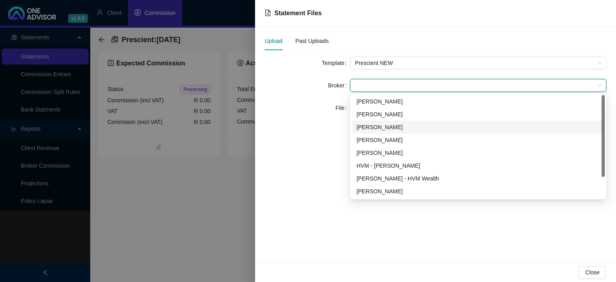
click at [373, 124] on div "Bronwyn Desplace" at bounding box center [479, 127] width 244 height 9
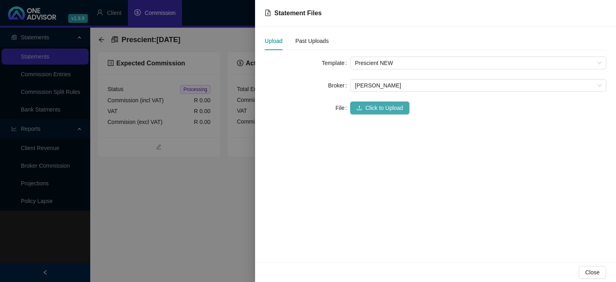
click at [359, 106] on icon "upload" at bounding box center [360, 108] width 6 height 6
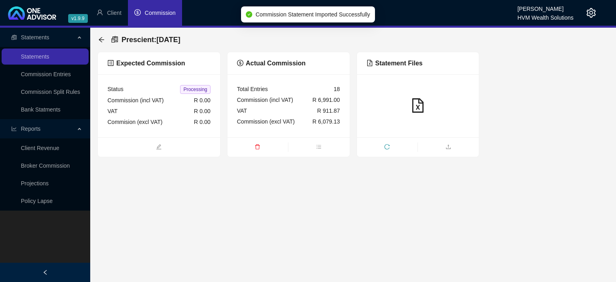
click at [420, 141] on ul at bounding box center [418, 147] width 122 height 20
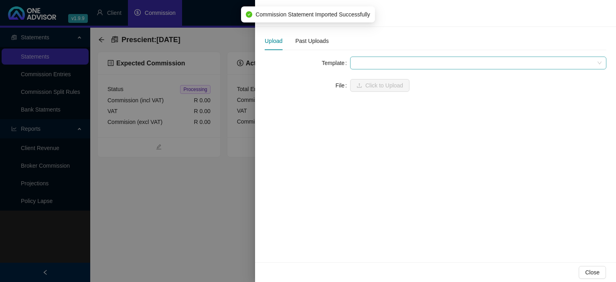
click at [373, 62] on span at bounding box center [478, 63] width 247 height 12
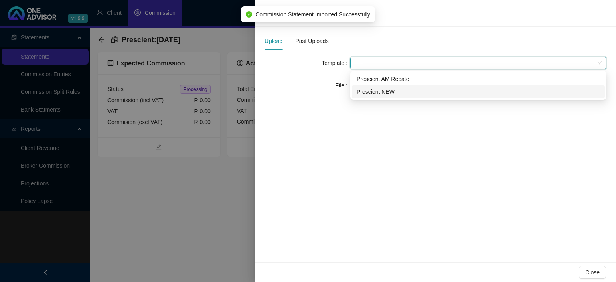
click at [378, 93] on div "Prescient NEW" at bounding box center [479, 91] width 244 height 9
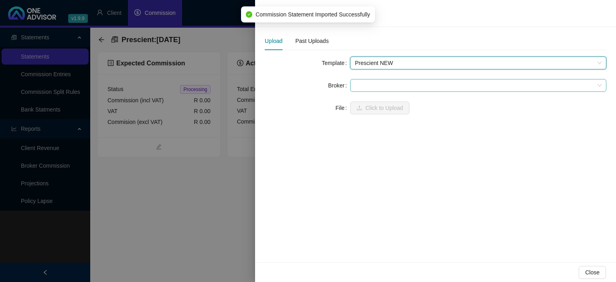
click at [376, 91] on div at bounding box center [478, 85] width 256 height 13
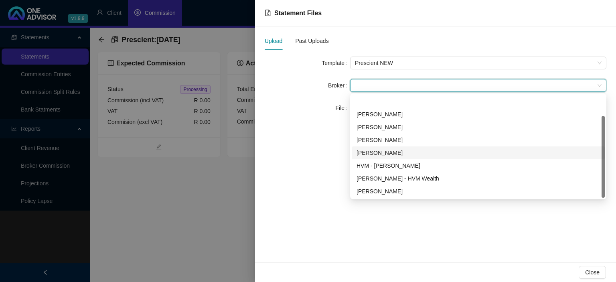
scroll to position [26, 0]
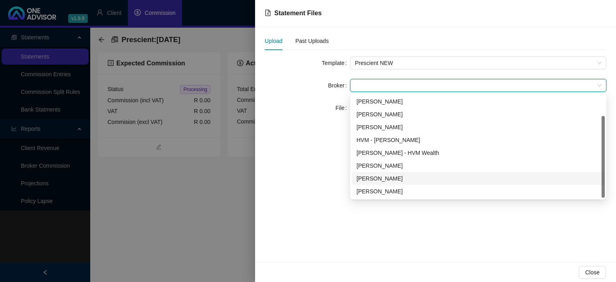
click at [373, 175] on div "Carla Roodt" at bounding box center [479, 178] width 244 height 9
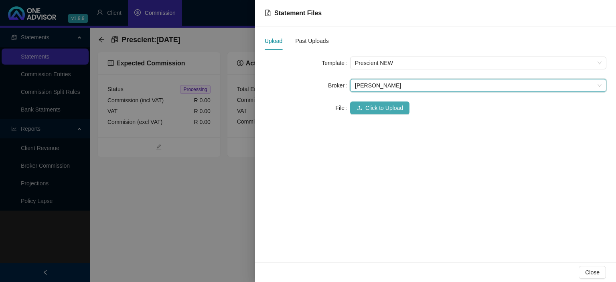
click at [374, 108] on span "Click to Upload" at bounding box center [384, 108] width 38 height 9
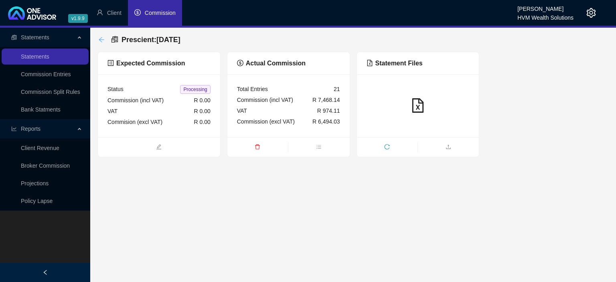
click at [103, 38] on icon "arrow-left" at bounding box center [101, 40] width 6 height 6
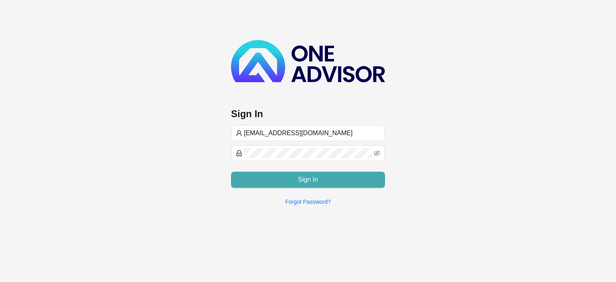
type input "[EMAIL_ADDRESS][DOMAIN_NAME]"
click at [304, 182] on span "Sign In" at bounding box center [308, 180] width 20 height 10
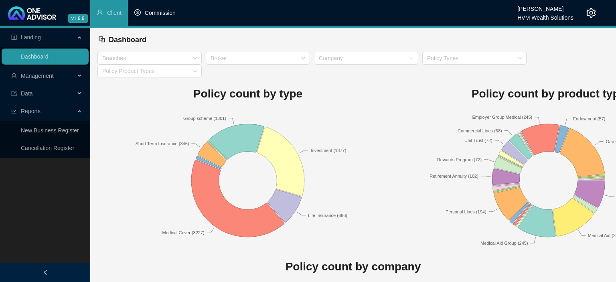
click at [161, 17] on li "Commission" at bounding box center [155, 13] width 54 height 26
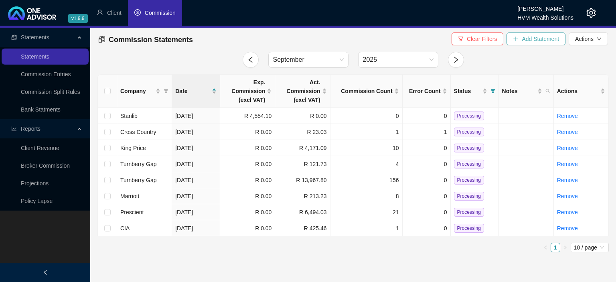
click at [519, 41] on icon "plus" at bounding box center [516, 39] width 6 height 6
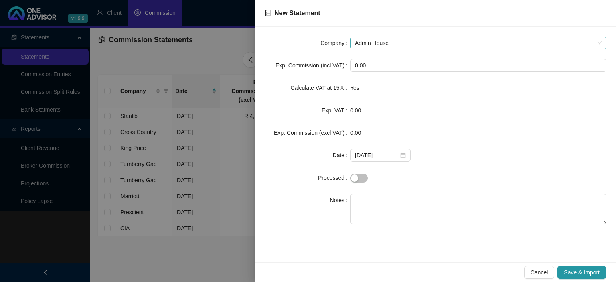
click at [380, 42] on span "Admin House" at bounding box center [478, 43] width 247 height 12
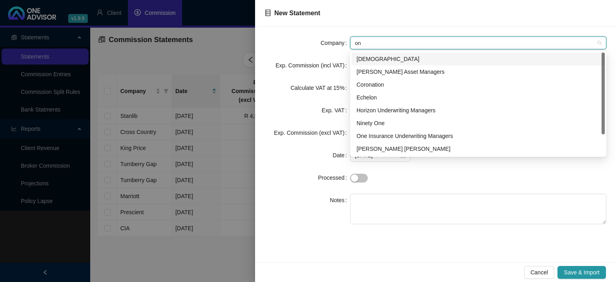
type input "one"
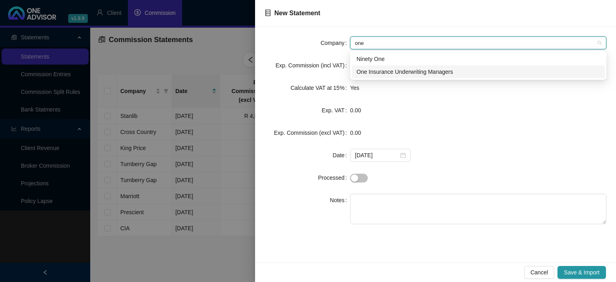
click at [378, 71] on div "One Insurance Underwriting Managers" at bounding box center [479, 71] width 244 height 9
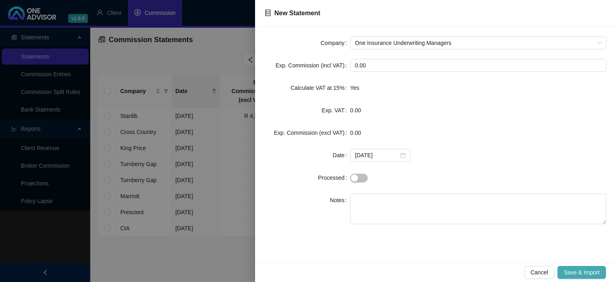
click at [583, 270] on span "Save & Import" at bounding box center [582, 272] width 36 height 9
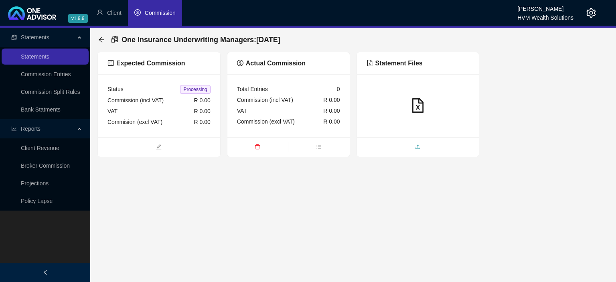
click at [384, 148] on span "upload" at bounding box center [418, 147] width 122 height 9
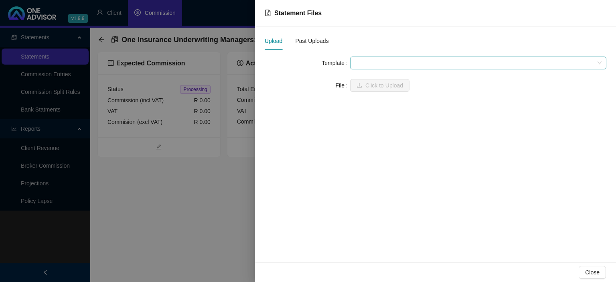
click at [373, 62] on span at bounding box center [478, 63] width 247 height 12
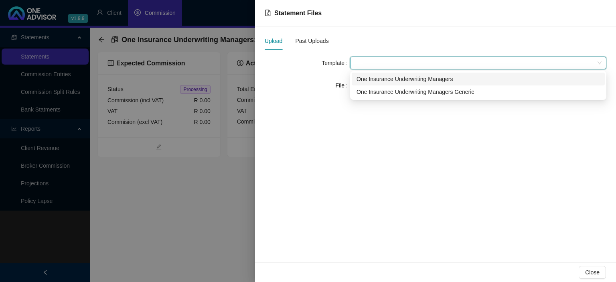
click at [374, 79] on div "One Insurance Underwriting Managers" at bounding box center [479, 79] width 244 height 9
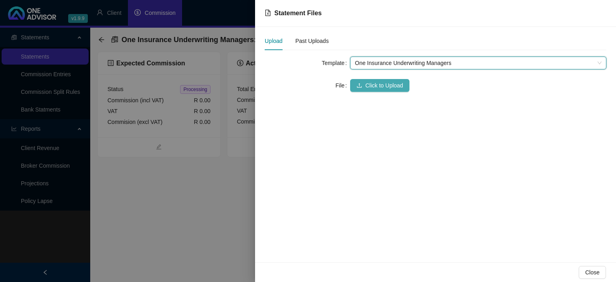
click at [373, 82] on span "Click to Upload" at bounding box center [384, 85] width 38 height 9
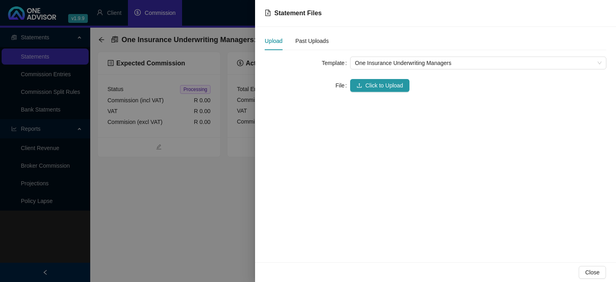
click at [216, 203] on div at bounding box center [308, 141] width 616 height 282
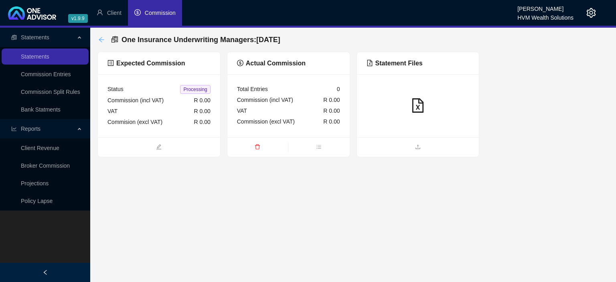
click at [102, 43] on icon "arrow-left" at bounding box center [101, 40] width 6 height 6
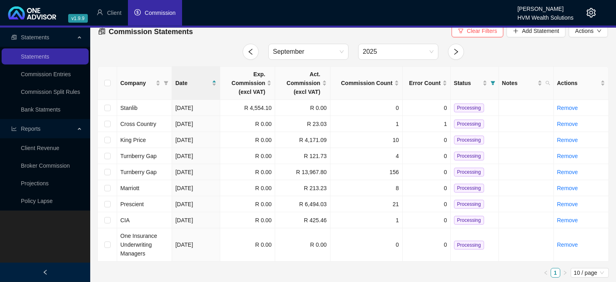
scroll to position [9, 0]
click at [107, 245] on input "checkbox" at bounding box center [107, 244] width 6 height 6
checkbox input "true"
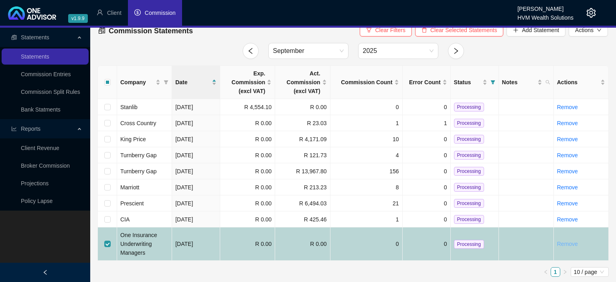
click at [576, 246] on link "Remove" at bounding box center [567, 244] width 21 height 6
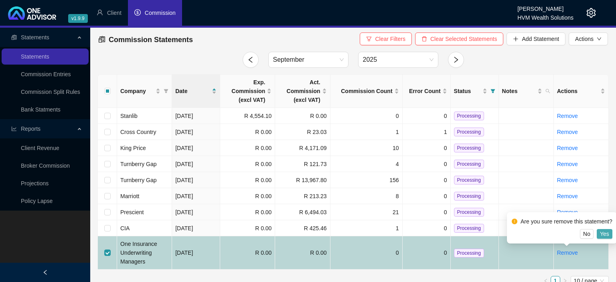
click at [602, 235] on span "Yes" at bounding box center [604, 233] width 9 height 9
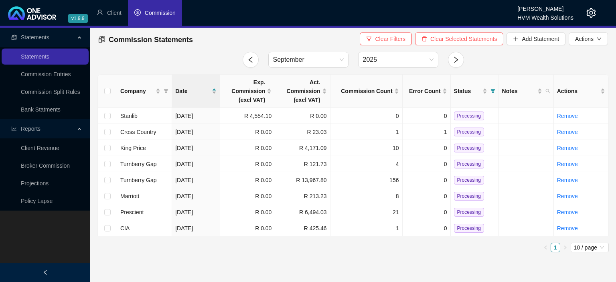
click at [591, 13] on icon "setting" at bounding box center [592, 13] width 10 height 10
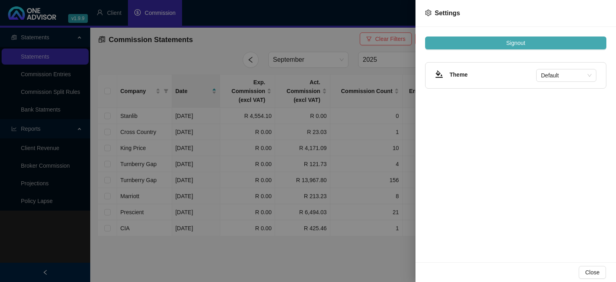
click at [544, 45] on button "Signout" at bounding box center [515, 43] width 181 height 13
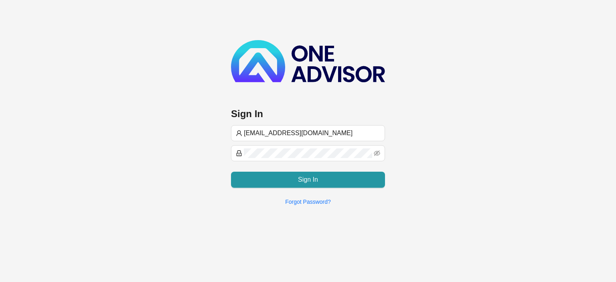
type input "[EMAIL_ADDRESS][DOMAIN_NAME]"
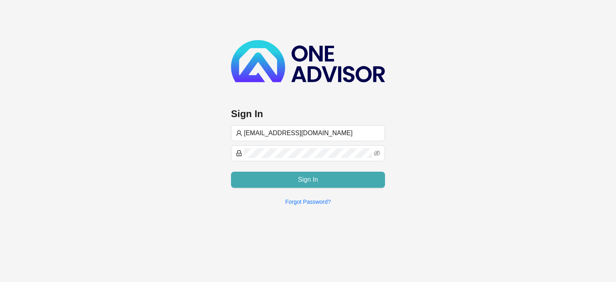
type input "[EMAIL_ADDRESS][DOMAIN_NAME]"
click at [270, 180] on button "Sign In" at bounding box center [308, 180] width 154 height 16
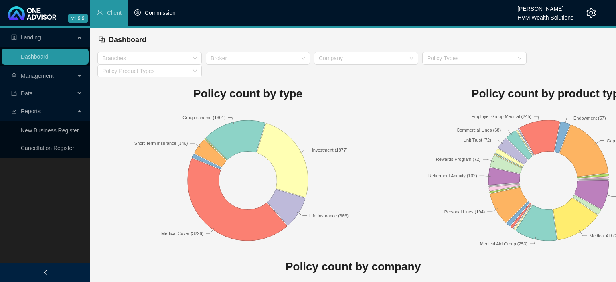
click at [154, 14] on span "Commission" at bounding box center [160, 13] width 31 height 6
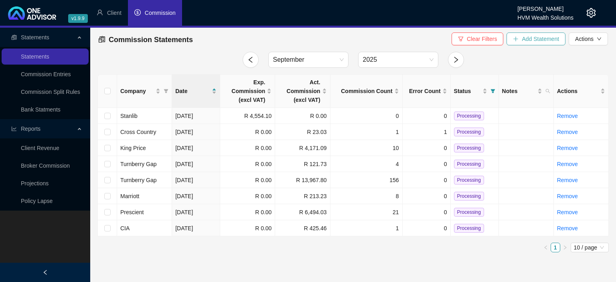
click at [531, 40] on span "Add Statement" at bounding box center [540, 39] width 37 height 9
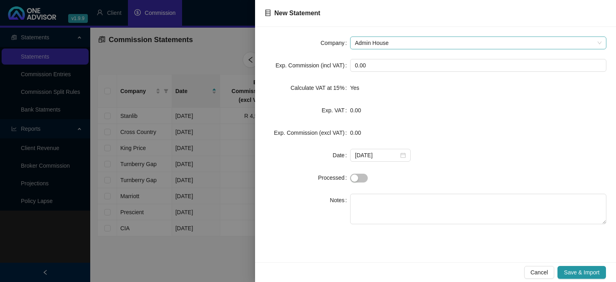
click at [394, 47] on span "Admin House" at bounding box center [478, 43] width 247 height 12
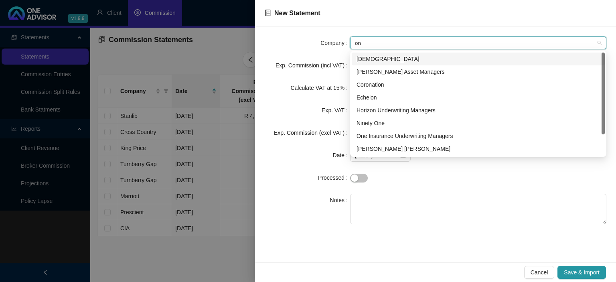
type input "one"
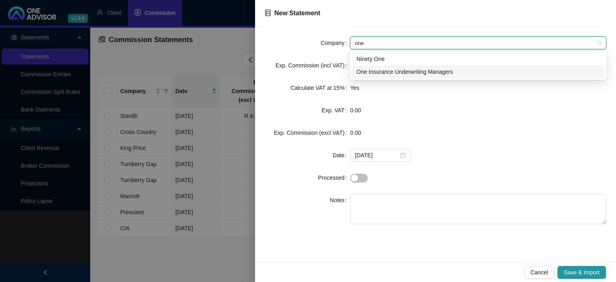
click at [372, 74] on div "One Insurance Underwriting Managers" at bounding box center [479, 71] width 244 height 9
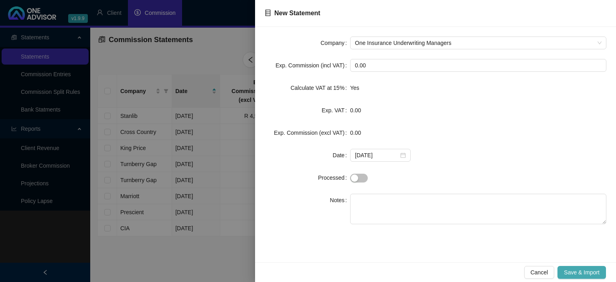
click at [571, 274] on span "Save & Import" at bounding box center [582, 272] width 36 height 9
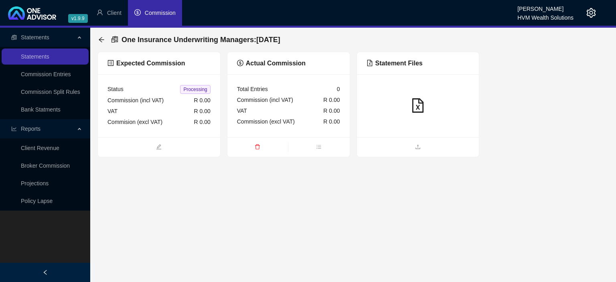
click at [425, 137] on ul at bounding box center [418, 147] width 122 height 20
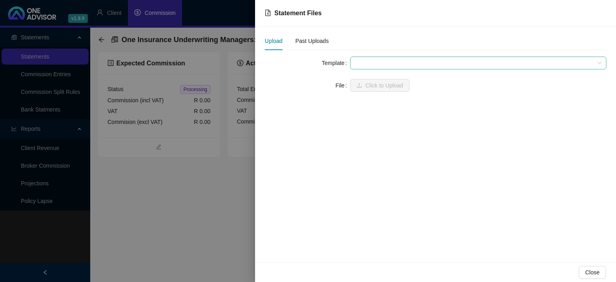
click at [373, 65] on span at bounding box center [478, 63] width 247 height 12
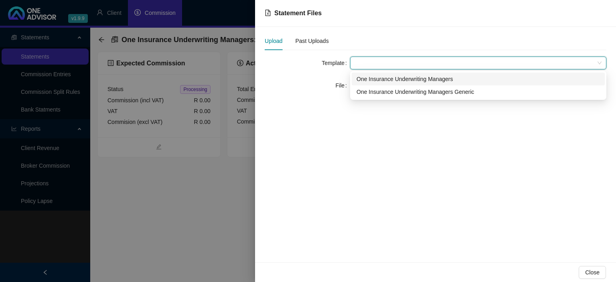
click at [373, 80] on div "One Insurance Underwriting Managers" at bounding box center [479, 79] width 244 height 9
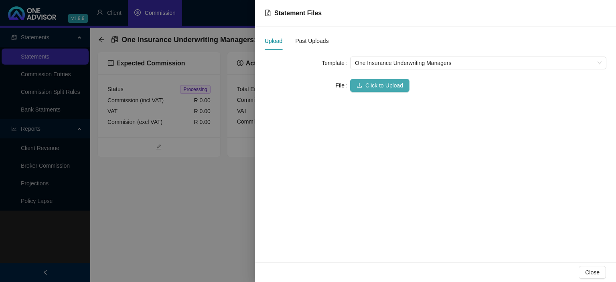
click at [371, 85] on span "Click to Upload" at bounding box center [384, 85] width 38 height 9
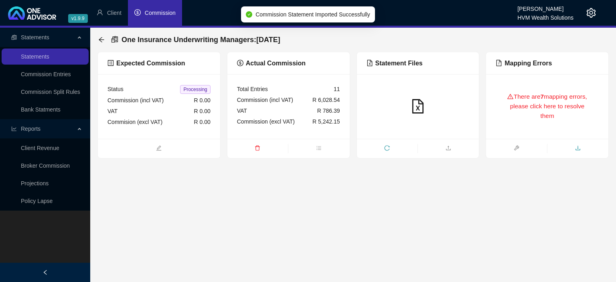
click at [580, 147] on icon "download" at bounding box center [578, 148] width 6 height 6
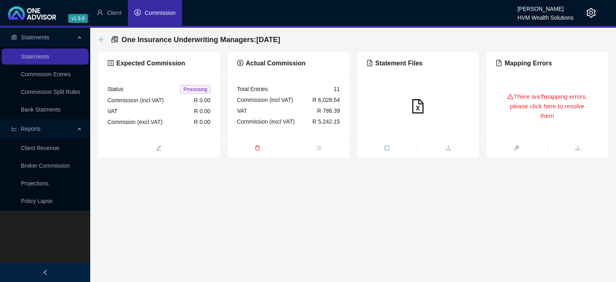
click at [101, 39] on icon "arrow-left" at bounding box center [101, 40] width 6 height 6
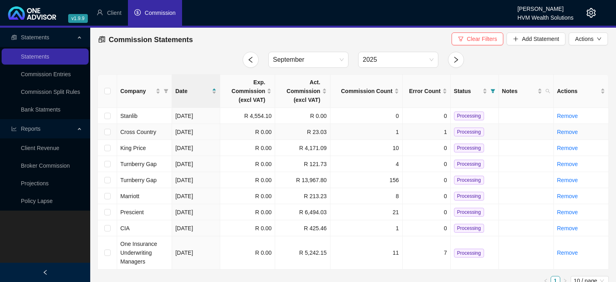
click at [143, 133] on span "Cross Country" at bounding box center [138, 132] width 36 height 6
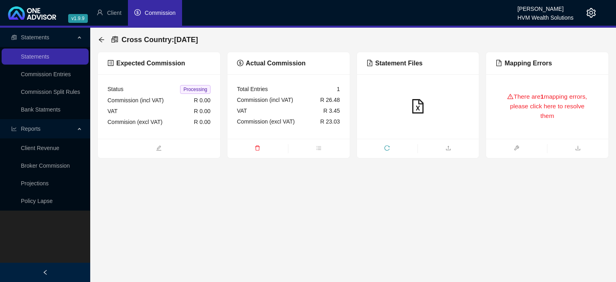
click at [529, 99] on div "There are 1 mapping errors, please click here to resolve them" at bounding box center [547, 106] width 103 height 45
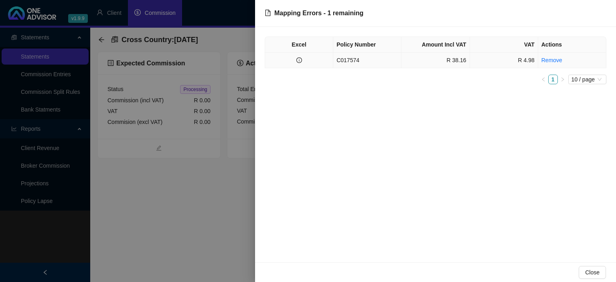
click at [362, 57] on td "C017574" at bounding box center [367, 61] width 68 height 16
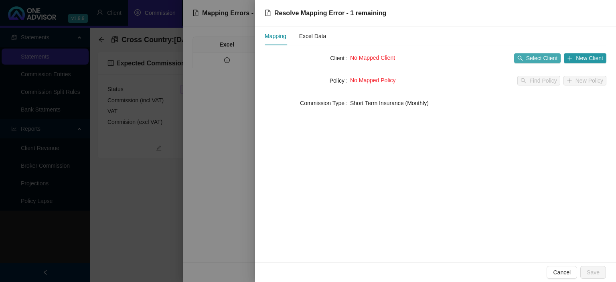
click at [526, 54] on button "Select Client" at bounding box center [537, 58] width 47 height 10
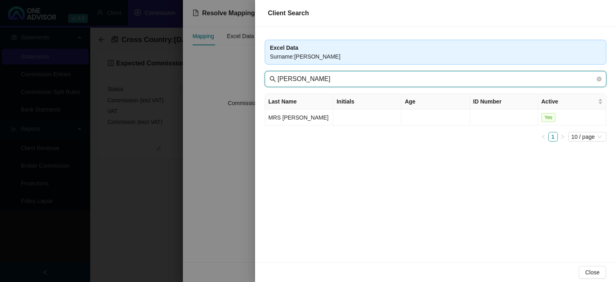
drag, startPoint x: 293, startPoint y: 78, endPoint x: 211, endPoint y: 79, distance: 82.2
click at [278, 79] on input "R Van Zyl" at bounding box center [437, 79] width 318 height 10
type input "Zyl"
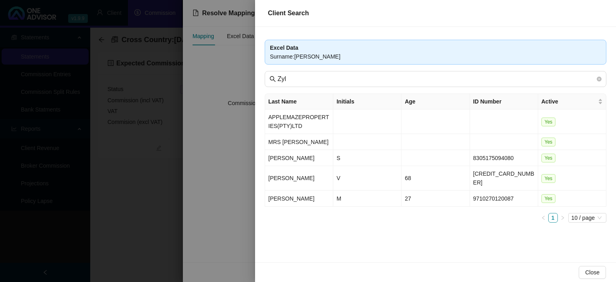
click at [236, 213] on div at bounding box center [308, 141] width 616 height 282
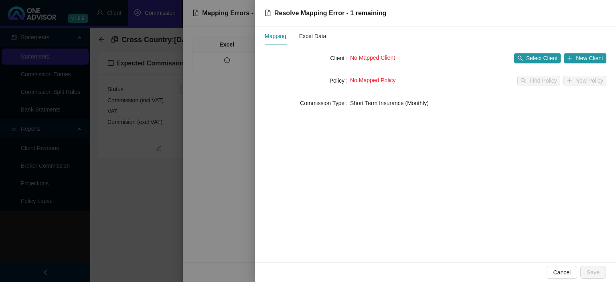
click at [236, 213] on div at bounding box center [308, 141] width 616 height 282
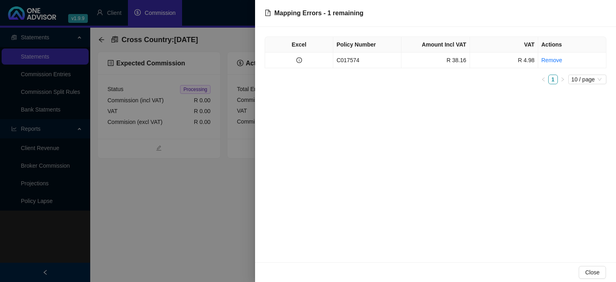
click at [236, 213] on div at bounding box center [308, 141] width 616 height 282
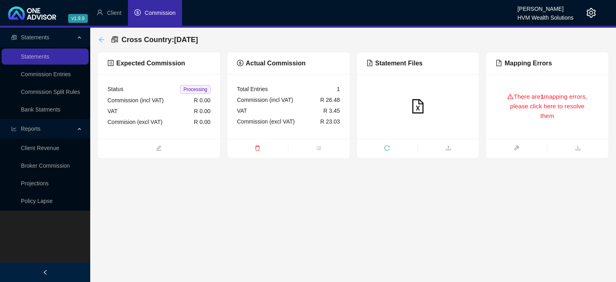
click at [103, 41] on icon "arrow-left" at bounding box center [101, 40] width 6 height 6
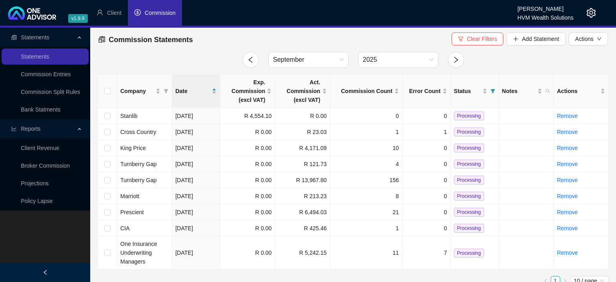
click at [590, 15] on icon "setting" at bounding box center [592, 13] width 10 height 10
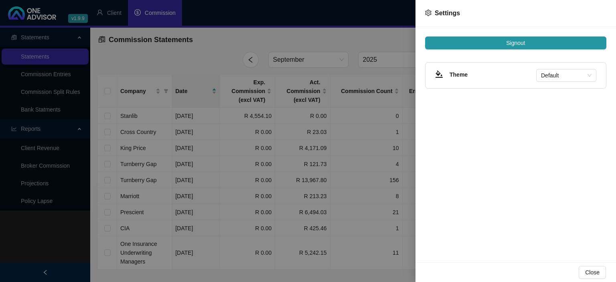
click at [384, 16] on div at bounding box center [308, 141] width 616 height 282
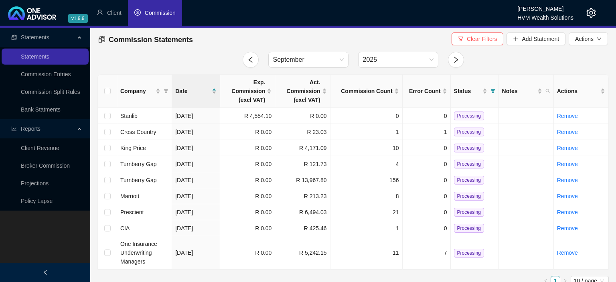
click at [590, 15] on icon "setting" at bounding box center [592, 13] width 10 height 10
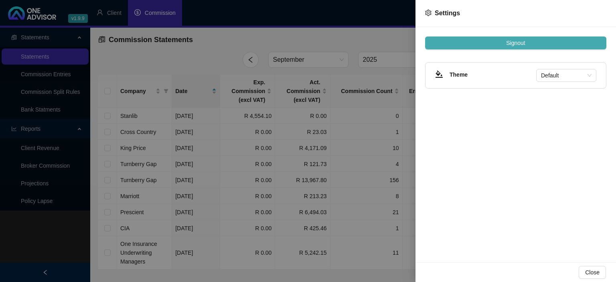
click at [514, 41] on span "Signout" at bounding box center [515, 43] width 19 height 9
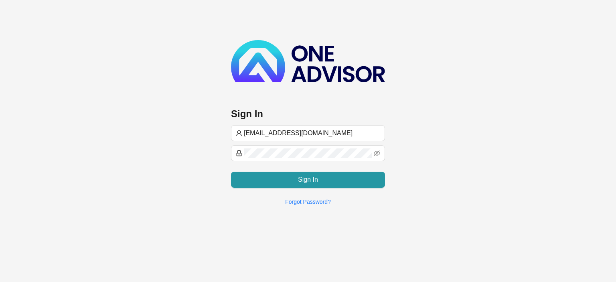
type input "[EMAIL_ADDRESS][DOMAIN_NAME]"
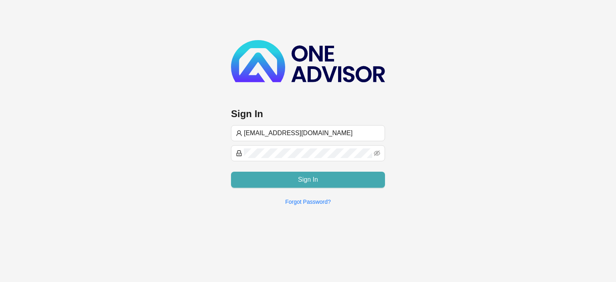
type input "[EMAIL_ADDRESS][DOMAIN_NAME]"
click at [322, 182] on button "Sign In" at bounding box center [308, 180] width 154 height 16
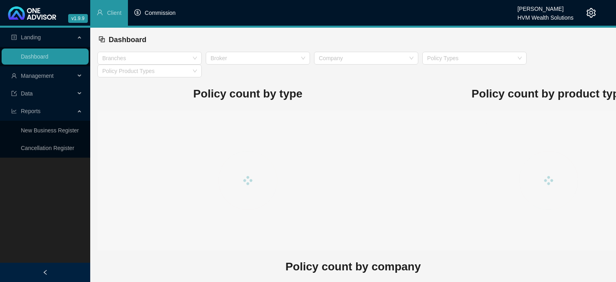
click at [168, 14] on span "Commission" at bounding box center [160, 13] width 31 height 6
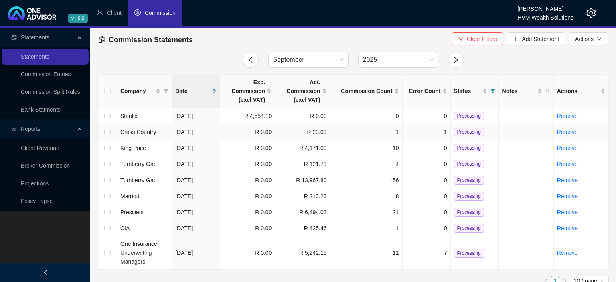
click at [201, 129] on td "[DATE]" at bounding box center [196, 132] width 48 height 16
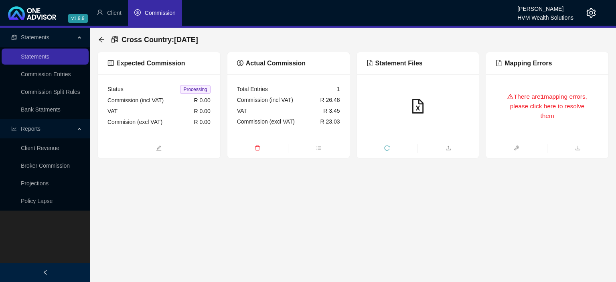
click at [524, 111] on div "There are 1 mapping errors, please click here to resolve them" at bounding box center [547, 106] width 103 height 45
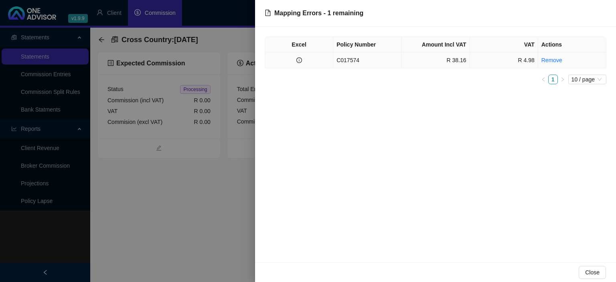
click at [314, 60] on td at bounding box center [299, 61] width 68 height 16
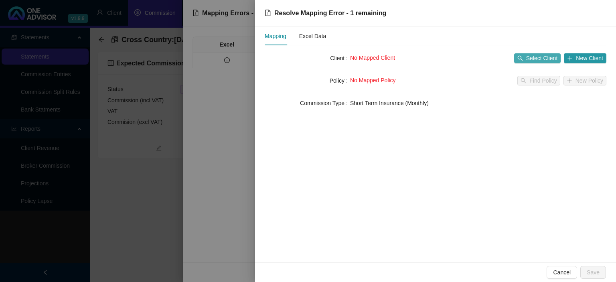
click at [530, 57] on span "Select Client" at bounding box center [542, 58] width 32 height 9
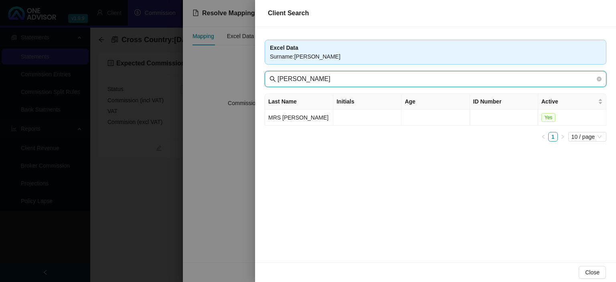
drag, startPoint x: 293, startPoint y: 79, endPoint x: 176, endPoint y: 78, distance: 117.6
click at [278, 78] on input "[PERSON_NAME]" at bounding box center [437, 79] width 318 height 10
type input "Zyl"
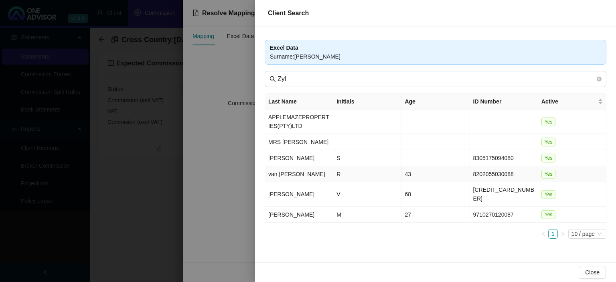
click at [283, 174] on td "van [PERSON_NAME]" at bounding box center [299, 174] width 68 height 16
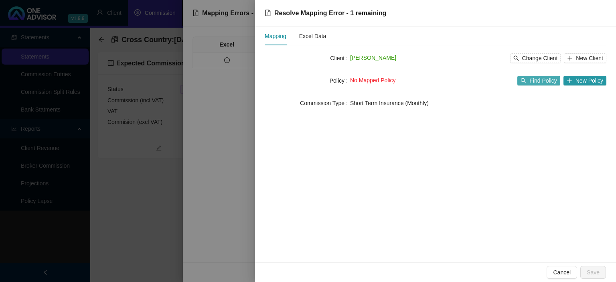
click at [553, 81] on span "Find Policy" at bounding box center [543, 80] width 27 height 9
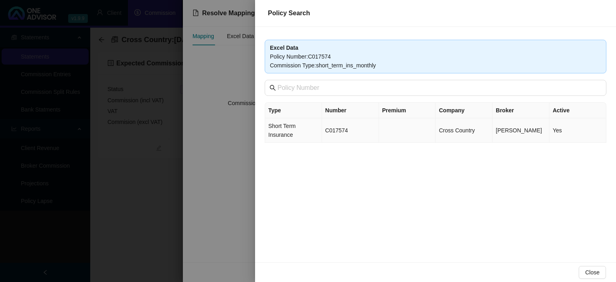
click at [352, 126] on td "C017574" at bounding box center [350, 130] width 57 height 24
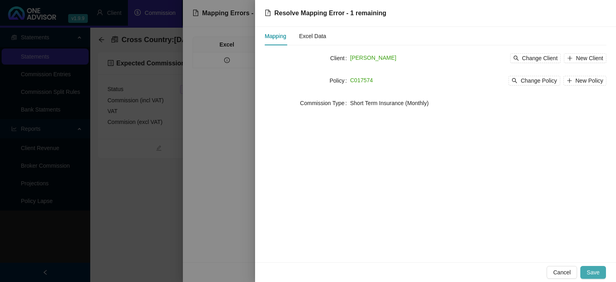
click at [591, 268] on span "Save" at bounding box center [593, 272] width 13 height 9
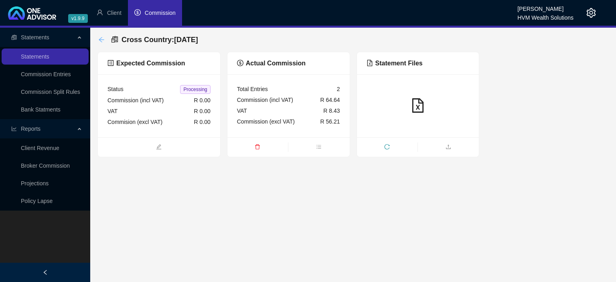
click at [105, 39] on icon "arrow-left" at bounding box center [101, 40] width 6 height 6
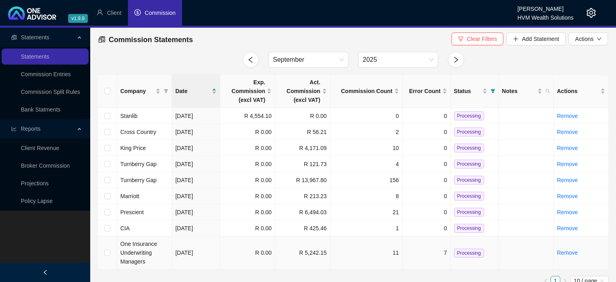
click at [136, 248] on td "One Insurance Underwriting Managers" at bounding box center [144, 252] width 55 height 33
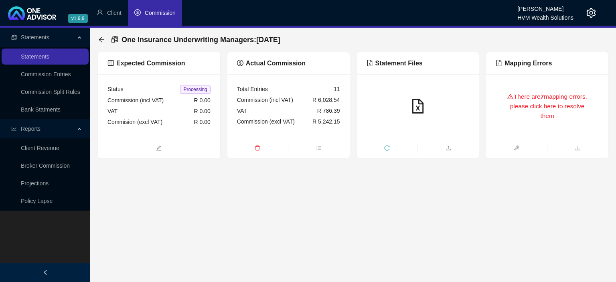
click at [510, 122] on div "There are 7 mapping errors, please click here to resolve them" at bounding box center [547, 106] width 103 height 45
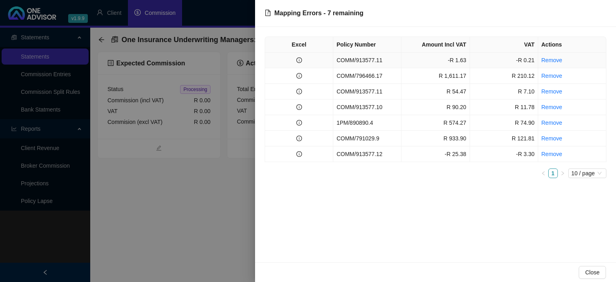
click at [359, 62] on td "COMM/913577.11" at bounding box center [367, 61] width 68 height 16
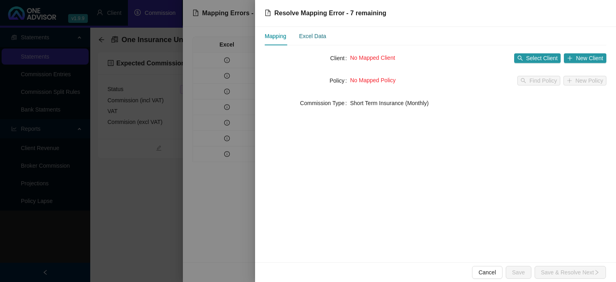
click at [315, 38] on div "Excel Data" at bounding box center [312, 36] width 27 height 9
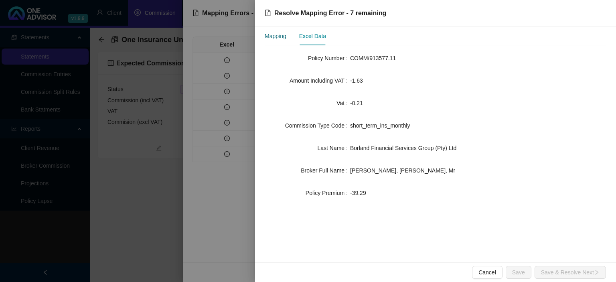
click at [280, 36] on div "Mapping" at bounding box center [276, 36] width 22 height 9
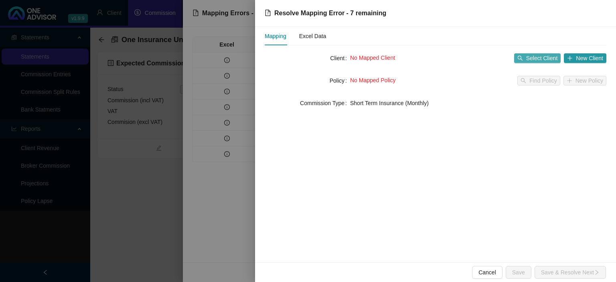
click at [533, 56] on span "Select Client" at bounding box center [542, 58] width 32 height 9
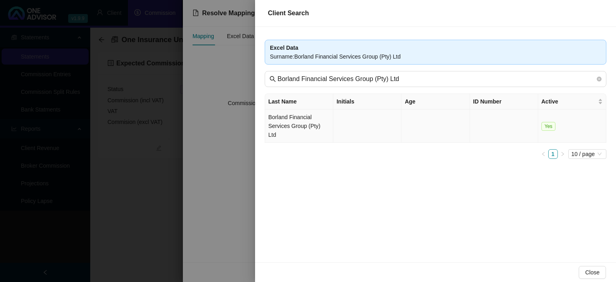
click at [312, 114] on td "Borland Financial Services Group (Pty) Ltd" at bounding box center [299, 126] width 68 height 33
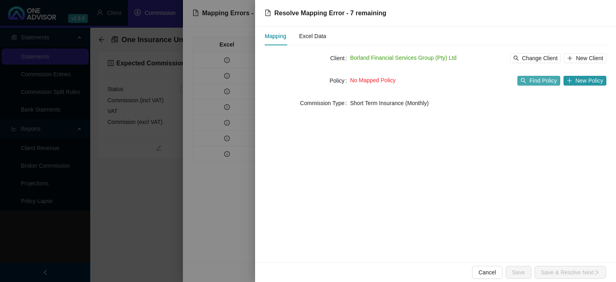
click at [533, 81] on span "Find Policy" at bounding box center [543, 80] width 27 height 9
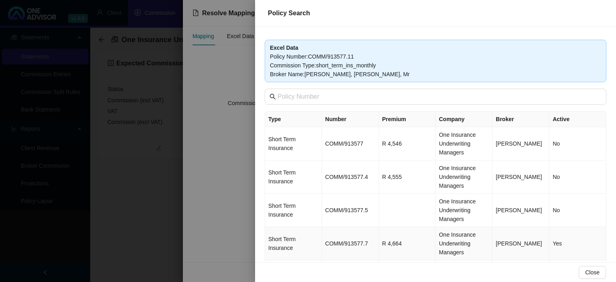
click at [359, 243] on td "COMM/913577.7" at bounding box center [350, 243] width 57 height 33
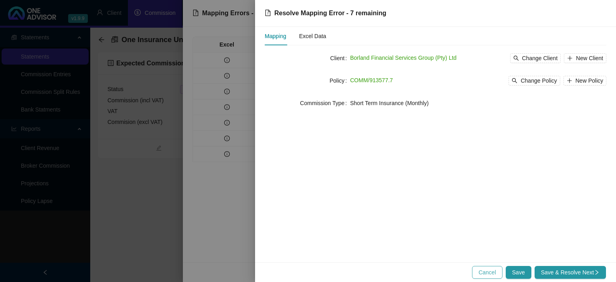
click at [493, 268] on button "Cancel" at bounding box center [487, 272] width 30 height 13
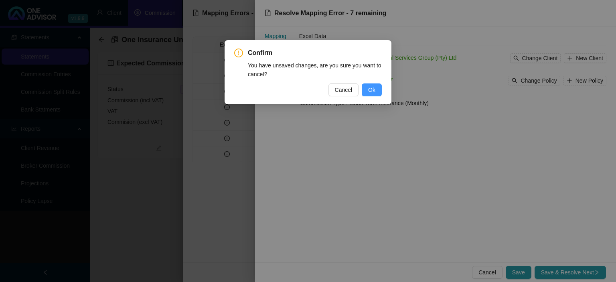
click at [378, 87] on button "Ok" at bounding box center [372, 89] width 20 height 13
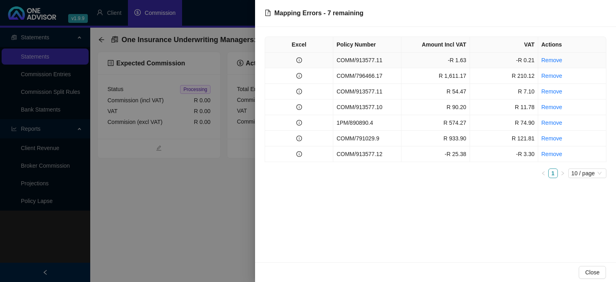
click at [369, 59] on td "COMM/913577.11" at bounding box center [367, 61] width 68 height 16
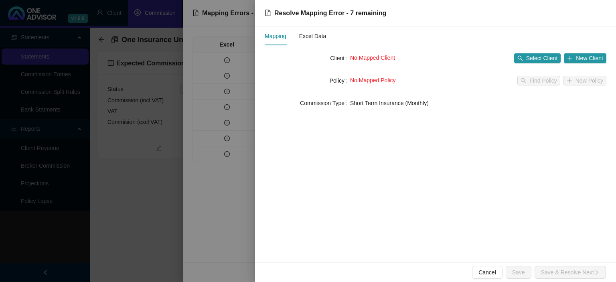
click at [145, 250] on div at bounding box center [308, 141] width 616 height 282
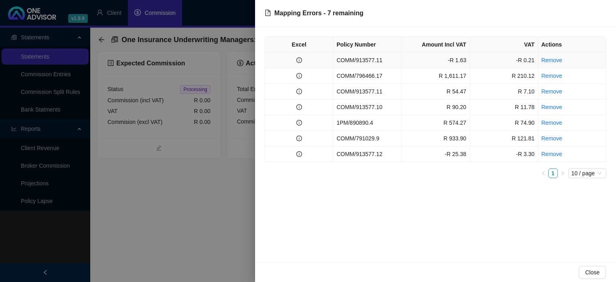
click at [355, 59] on td "COMM/913577.11" at bounding box center [367, 61] width 68 height 16
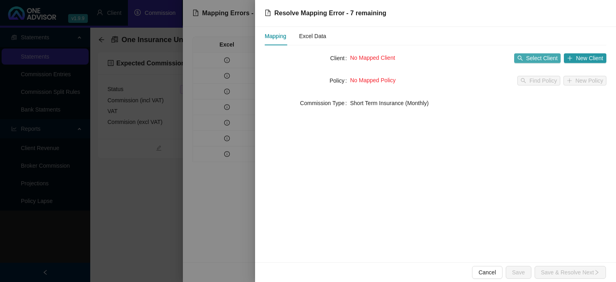
click at [550, 63] on button "Select Client" at bounding box center [537, 58] width 47 height 10
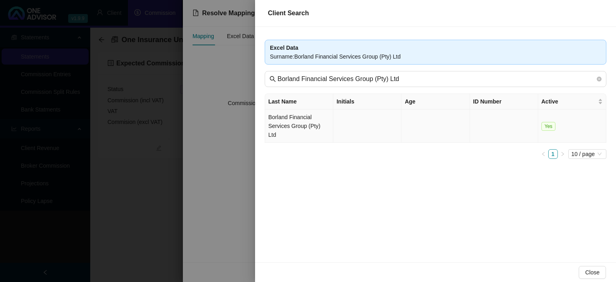
click at [323, 124] on td "Borland Financial Services Group (Pty) Ltd" at bounding box center [299, 126] width 68 height 33
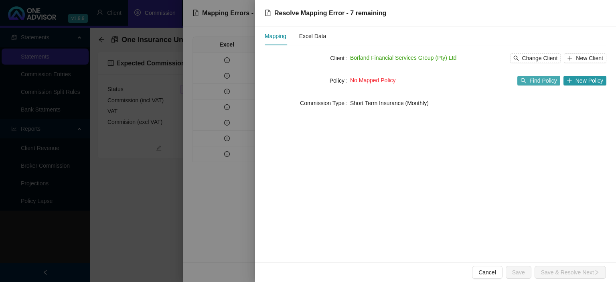
click at [545, 80] on span "Find Policy" at bounding box center [543, 80] width 27 height 9
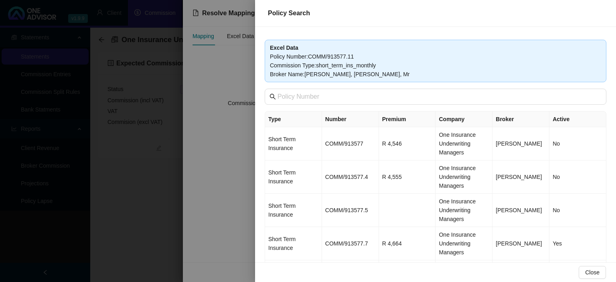
click at [222, 218] on div at bounding box center [308, 141] width 616 height 282
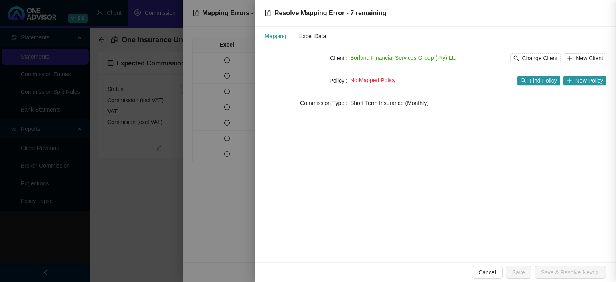
click at [222, 218] on div at bounding box center [308, 141] width 616 height 282
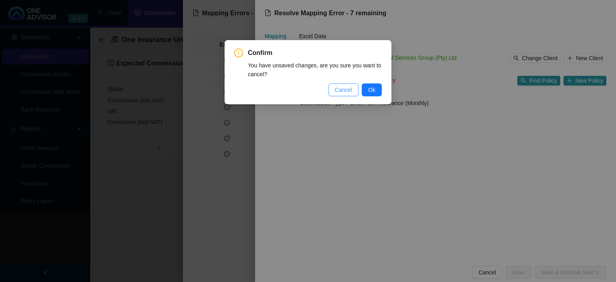
click at [351, 87] on span "Cancel" at bounding box center [344, 89] width 18 height 9
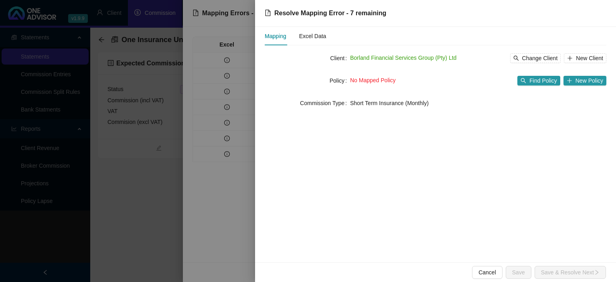
click at [309, 156] on div "Mapping Excel Data Client Borland Financial Services Group (Pty) Ltd Change Cli…" at bounding box center [435, 144] width 361 height 235
click at [311, 152] on div "Mapping Excel Data Client Borland Financial Services Group (Pty) Ltd Change Cli…" at bounding box center [435, 144] width 361 height 235
click at [178, 199] on div at bounding box center [308, 141] width 616 height 282
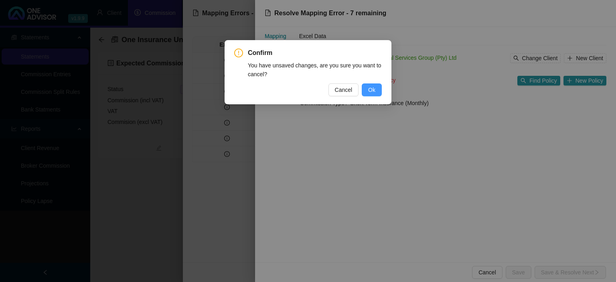
click at [365, 91] on button "Ok" at bounding box center [372, 89] width 20 height 13
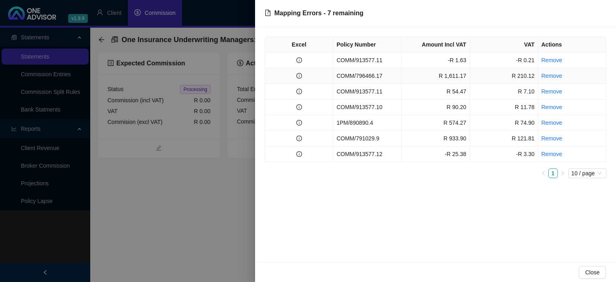
click at [357, 74] on td "COMM/796466.17" at bounding box center [367, 76] width 68 height 16
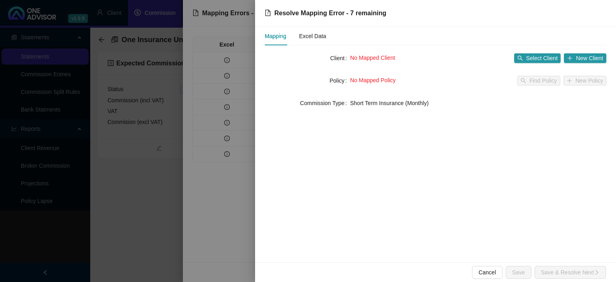
click at [326, 39] on div "Mapping Excel Data" at bounding box center [427, 36] width 324 height 18
click at [323, 37] on div "Excel Data" at bounding box center [312, 36] width 27 height 9
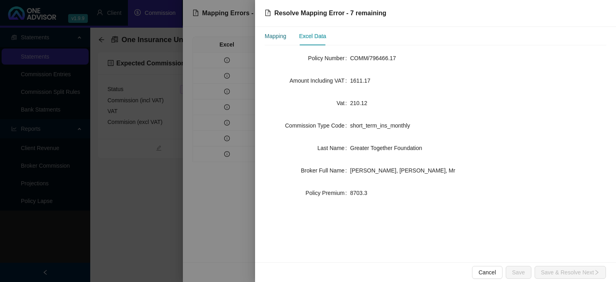
click at [283, 37] on div "Mapping" at bounding box center [276, 36] width 22 height 9
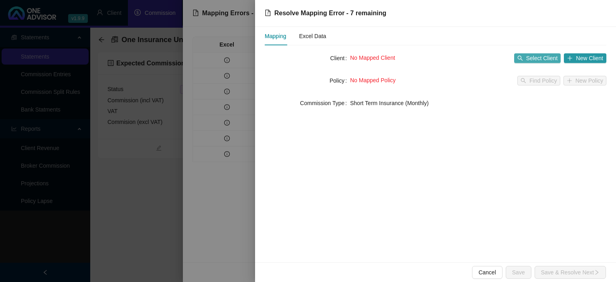
click at [525, 54] on button "Select Client" at bounding box center [537, 58] width 47 height 10
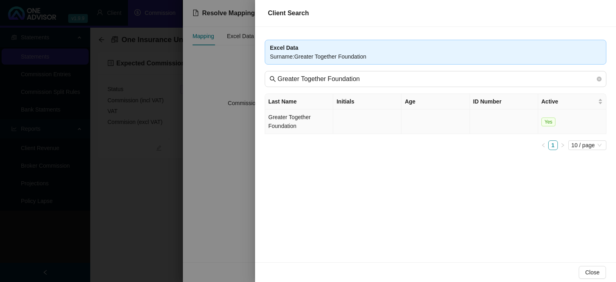
click at [305, 122] on td "Greater Together Foundation" at bounding box center [299, 122] width 68 height 24
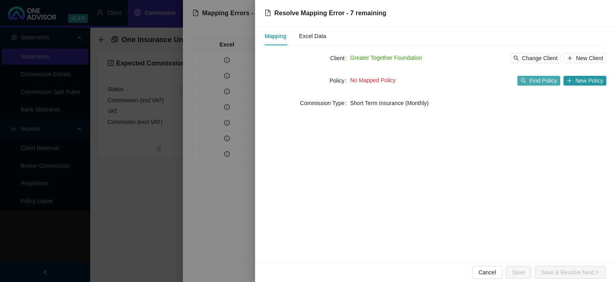
click at [533, 78] on span "Find Policy" at bounding box center [543, 80] width 27 height 9
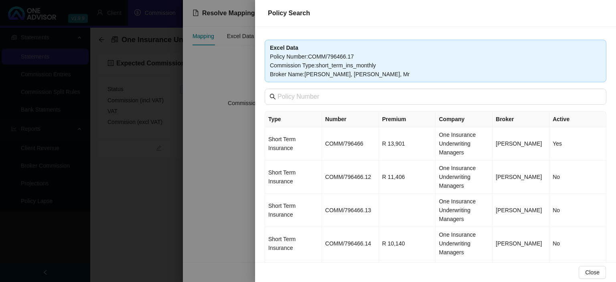
click at [229, 191] on div at bounding box center [308, 141] width 616 height 282
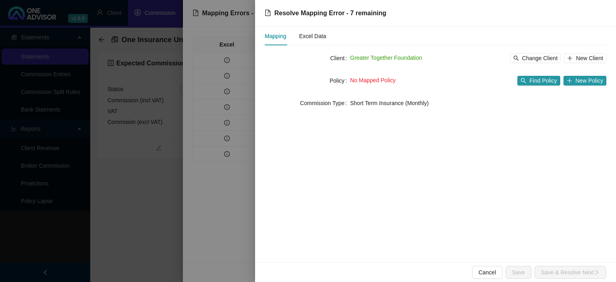
click at [229, 190] on div at bounding box center [308, 141] width 616 height 282
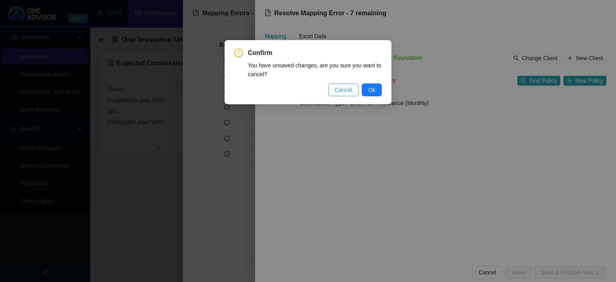
click at [345, 92] on span "Cancel" at bounding box center [344, 89] width 18 height 9
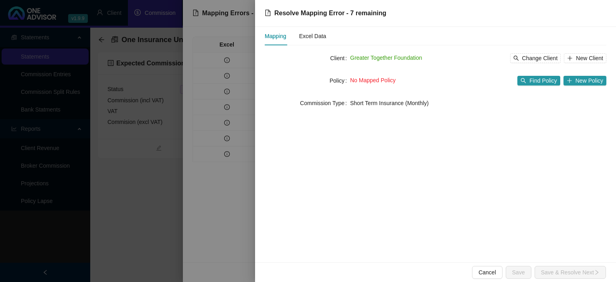
click at [187, 199] on div at bounding box center [308, 141] width 616 height 282
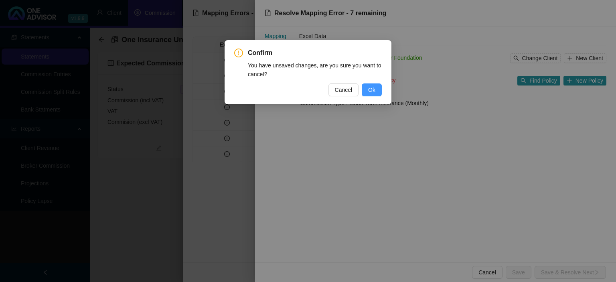
click at [374, 88] on span "Ok" at bounding box center [371, 89] width 7 height 9
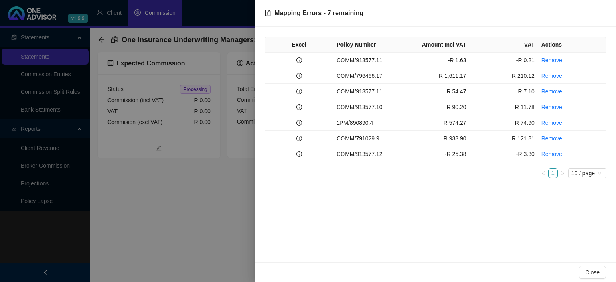
click at [243, 207] on div at bounding box center [308, 141] width 616 height 282
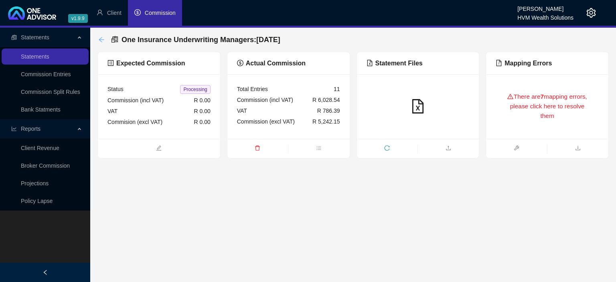
click at [104, 42] on icon "arrow-left" at bounding box center [101, 40] width 6 height 6
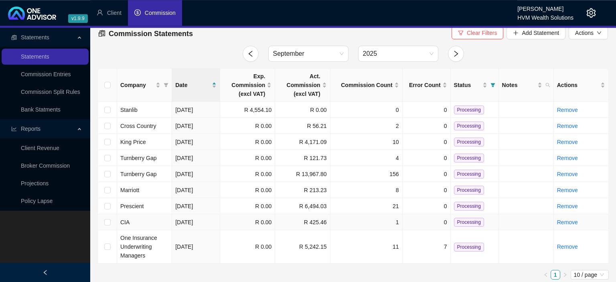
scroll to position [9, 0]
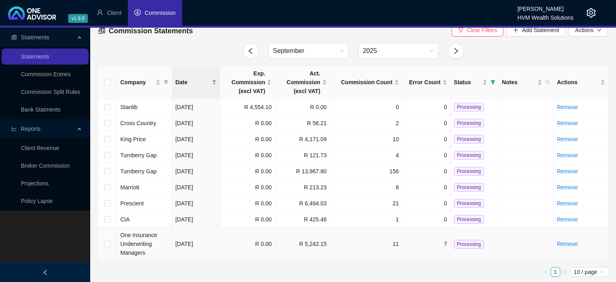
click at [335, 243] on td "11" at bounding box center [367, 243] width 72 height 33
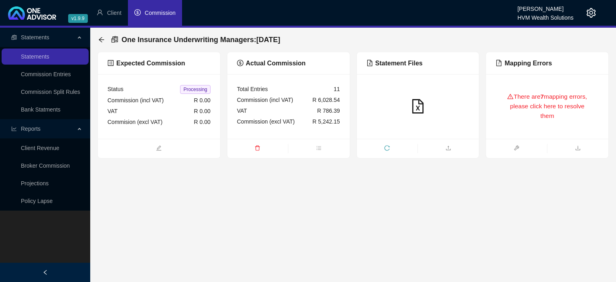
click at [530, 126] on div "There are 7 mapping errors, please click here to resolve them" at bounding box center [547, 106] width 103 height 45
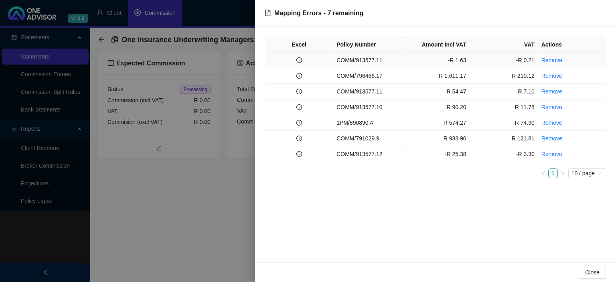
click at [398, 60] on td "COMM/913577.11" at bounding box center [367, 61] width 68 height 16
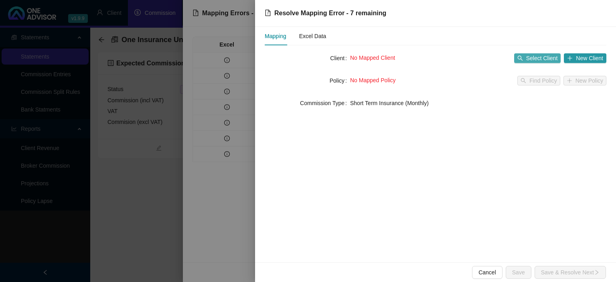
click at [526, 56] on button "Select Client" at bounding box center [537, 58] width 47 height 10
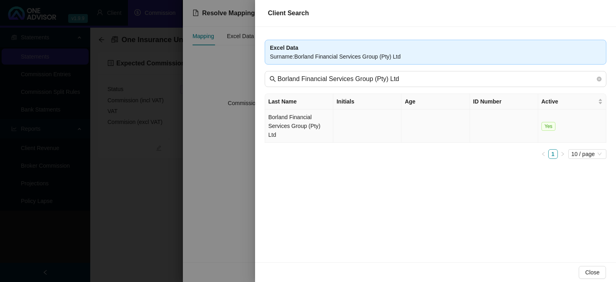
click at [318, 120] on td "Borland Financial Services Group (Pty) Ltd" at bounding box center [299, 126] width 68 height 33
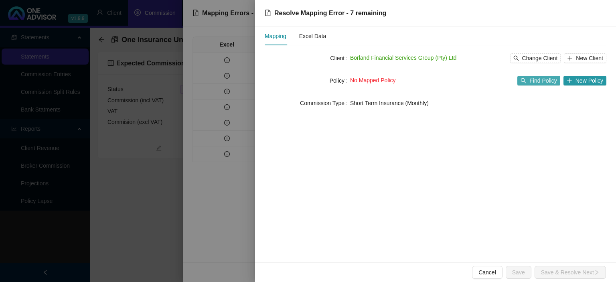
click at [534, 83] on span "Find Policy" at bounding box center [543, 80] width 27 height 9
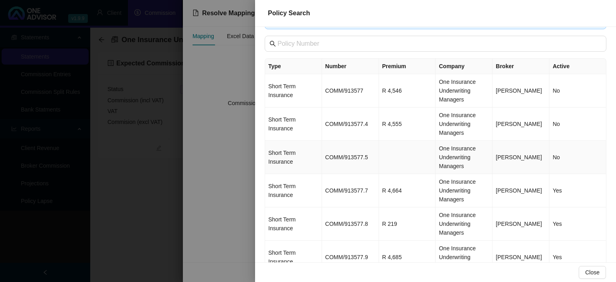
scroll to position [73, 0]
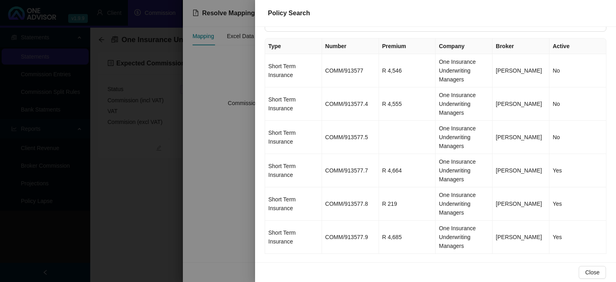
click at [228, 240] on div at bounding box center [308, 141] width 616 height 282
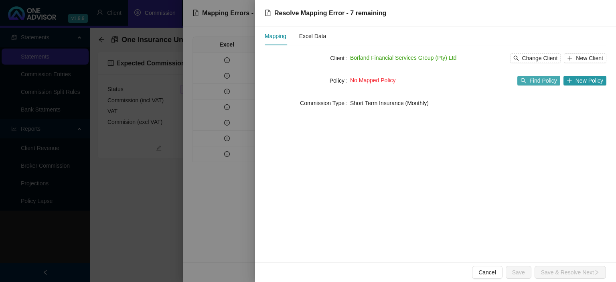
click at [534, 83] on span "Find Policy" at bounding box center [543, 80] width 27 height 9
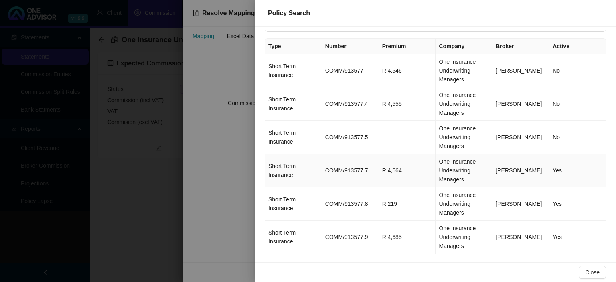
scroll to position [0, 0]
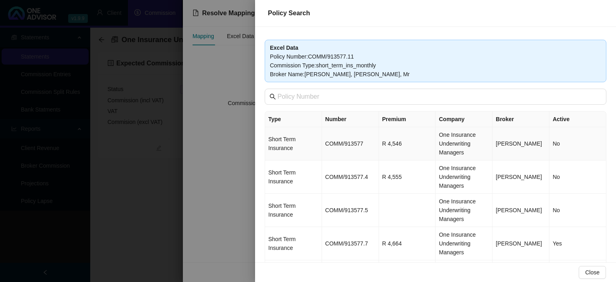
click at [363, 141] on td "COMM/913577" at bounding box center [350, 143] width 57 height 33
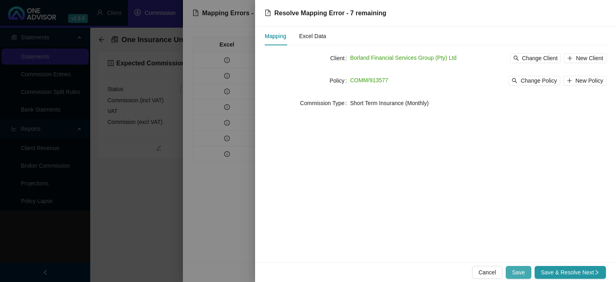
click at [522, 273] on span "Save" at bounding box center [518, 272] width 13 height 9
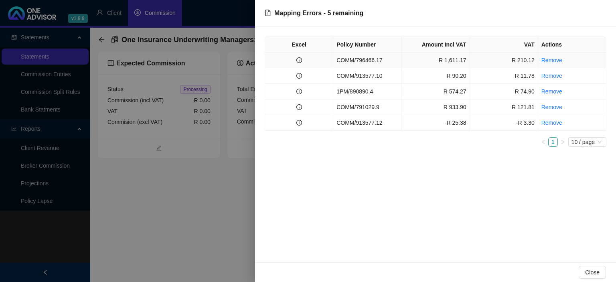
click at [374, 60] on td "COMM/796466.17" at bounding box center [367, 61] width 68 height 16
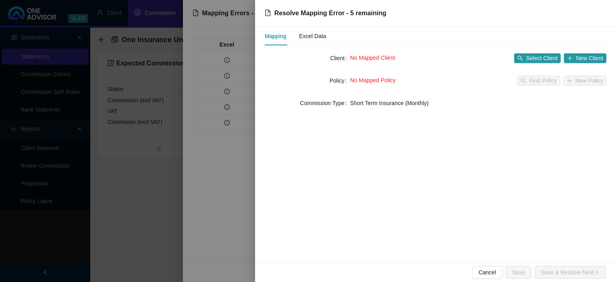
click at [327, 38] on div "Mapping Excel Data" at bounding box center [427, 36] width 324 height 18
click at [542, 59] on span "Select Client" at bounding box center [542, 58] width 32 height 9
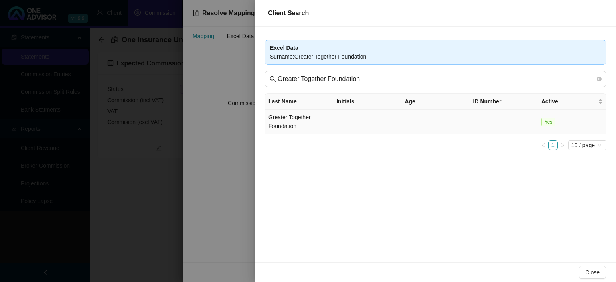
click at [296, 118] on td "Greater Together Foundation" at bounding box center [299, 122] width 68 height 24
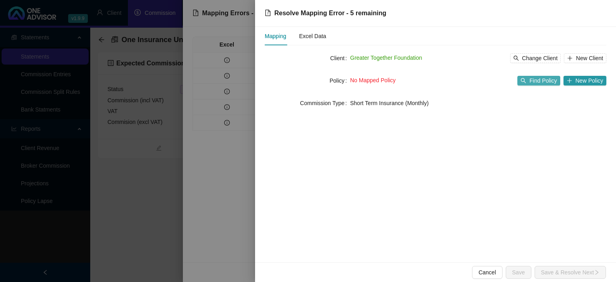
click at [531, 78] on button "Find Policy" at bounding box center [539, 81] width 43 height 10
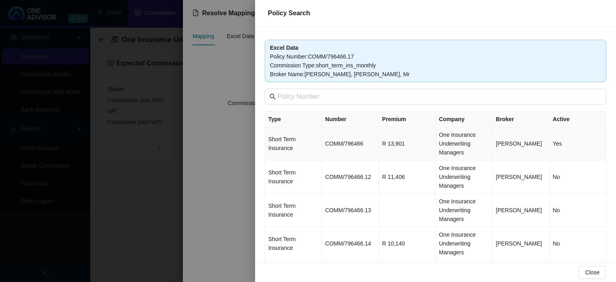
click at [351, 142] on td "COMM/796466" at bounding box center [350, 143] width 57 height 33
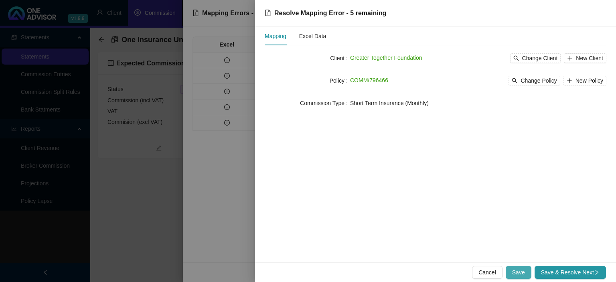
click at [529, 270] on button "Save" at bounding box center [519, 272] width 26 height 13
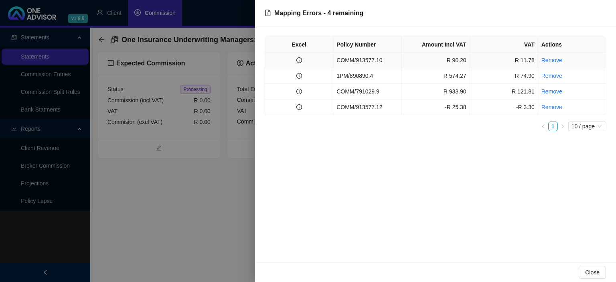
click at [383, 60] on td "COMM/913577.10" at bounding box center [367, 61] width 68 height 16
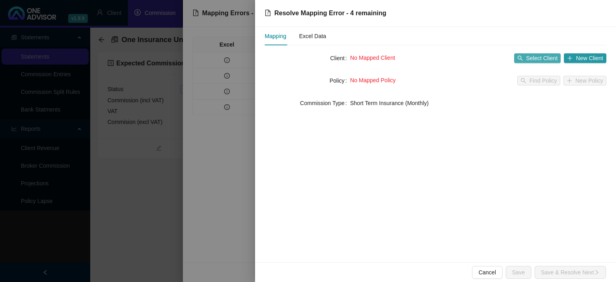
click at [523, 59] on icon "search" at bounding box center [520, 58] width 5 height 5
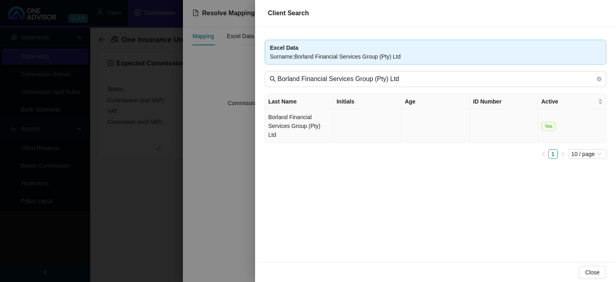
click at [310, 123] on td "Borland Financial Services Group (Pty) Ltd" at bounding box center [299, 126] width 68 height 33
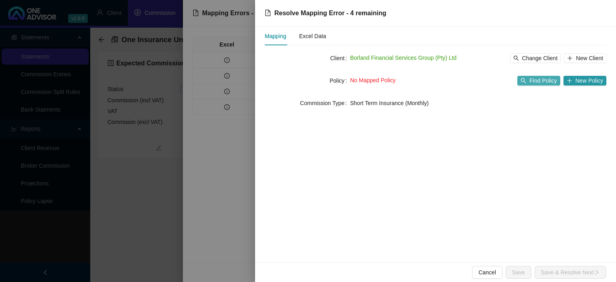
click at [540, 83] on span "Find Policy" at bounding box center [543, 80] width 27 height 9
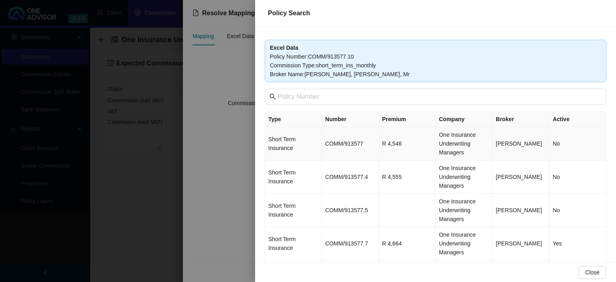
click at [351, 144] on td "COMM/913577" at bounding box center [350, 143] width 57 height 33
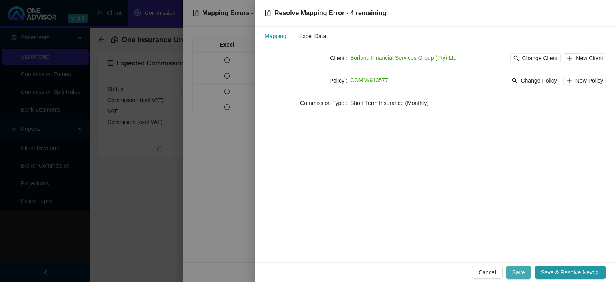
click at [522, 275] on span "Save" at bounding box center [518, 272] width 13 height 9
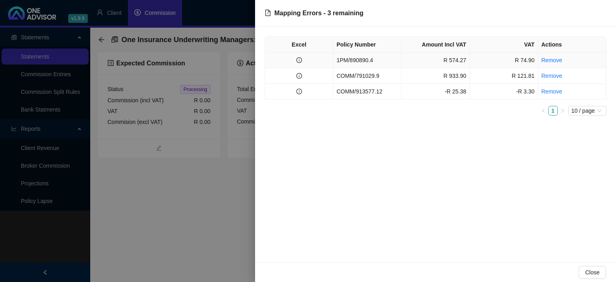
click at [357, 61] on td "1PM/890890.4" at bounding box center [367, 61] width 68 height 16
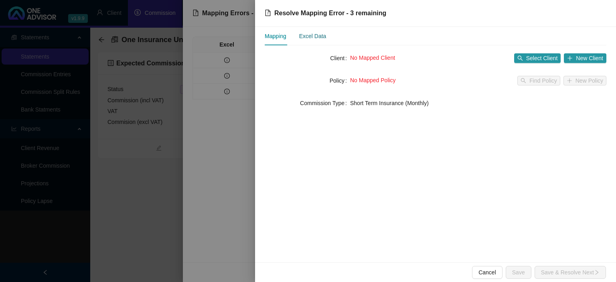
click at [319, 38] on div "Excel Data" at bounding box center [312, 36] width 27 height 9
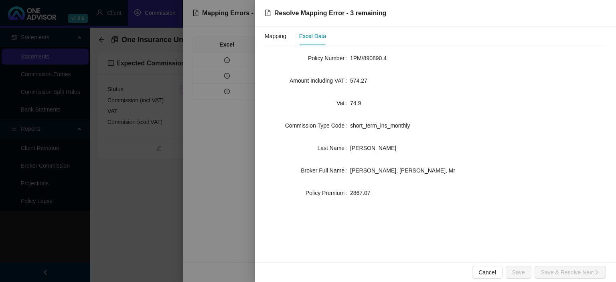
click at [289, 39] on div "Mapping Excel Data" at bounding box center [295, 36] width 61 height 18
click at [280, 40] on div "Mapping" at bounding box center [276, 36] width 22 height 9
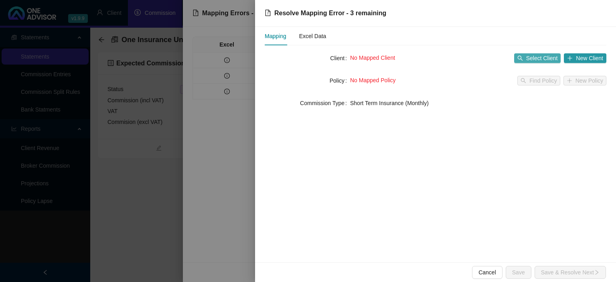
click at [523, 59] on icon "search" at bounding box center [521, 58] width 6 height 6
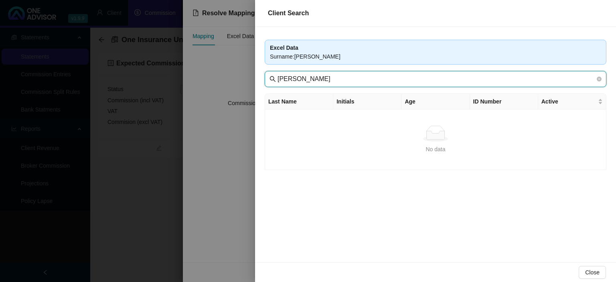
drag, startPoint x: 298, startPoint y: 79, endPoint x: 160, endPoint y: 69, distance: 138.8
click at [278, 74] on input "[PERSON_NAME]" at bounding box center [437, 79] width 318 height 10
type input "[PERSON_NAME]"
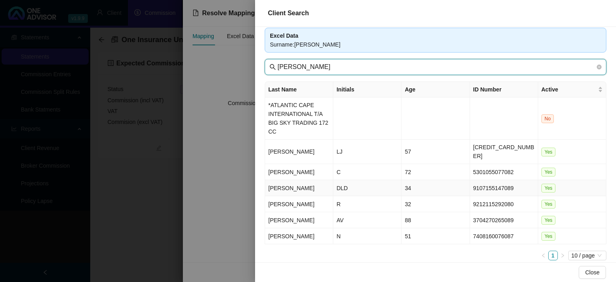
scroll to position [16, 0]
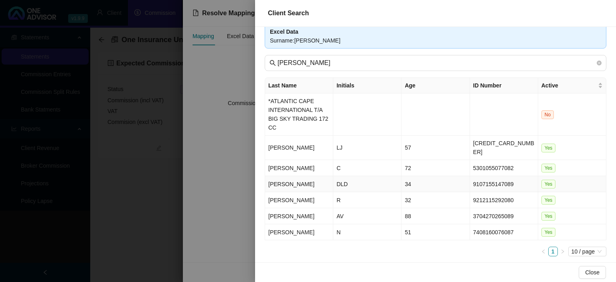
click at [315, 177] on td "[PERSON_NAME]" at bounding box center [299, 184] width 68 height 16
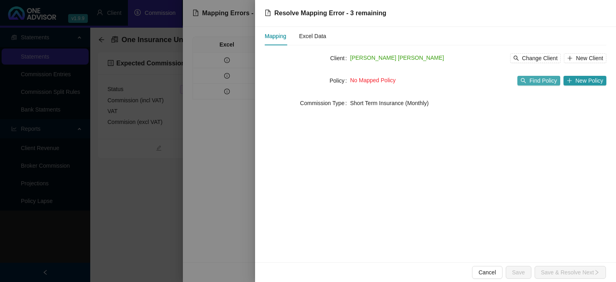
click at [537, 81] on span "Find Policy" at bounding box center [543, 80] width 27 height 9
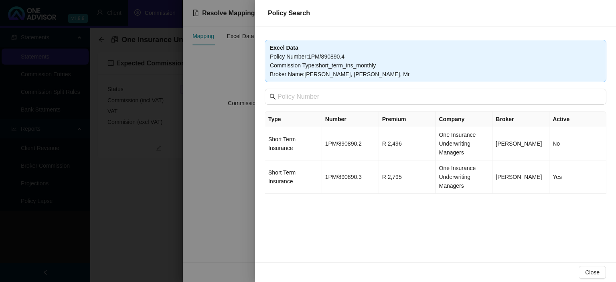
click at [209, 183] on div at bounding box center [308, 141] width 616 height 282
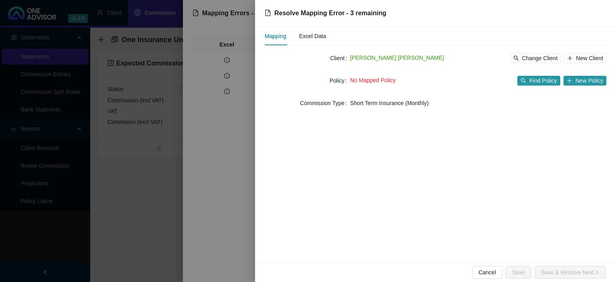
click at [209, 183] on div at bounding box center [308, 141] width 616 height 282
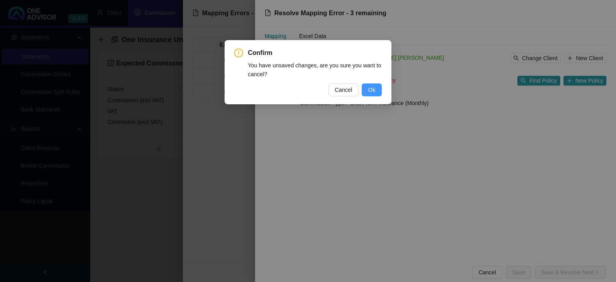
click at [376, 91] on button "Ok" at bounding box center [372, 89] width 20 height 13
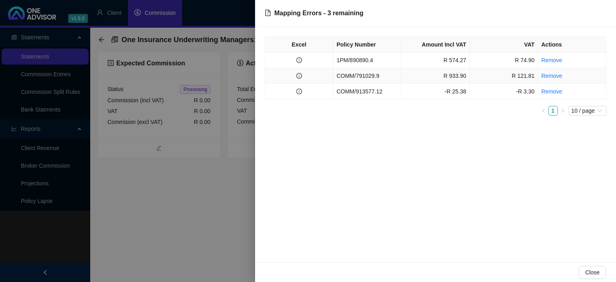
click at [360, 81] on td "COMM/791029.9" at bounding box center [367, 76] width 68 height 16
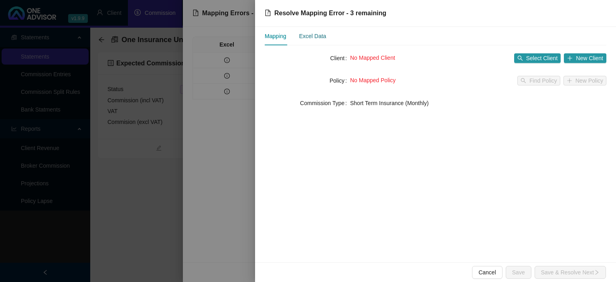
click at [321, 35] on div "Excel Data" at bounding box center [312, 36] width 27 height 9
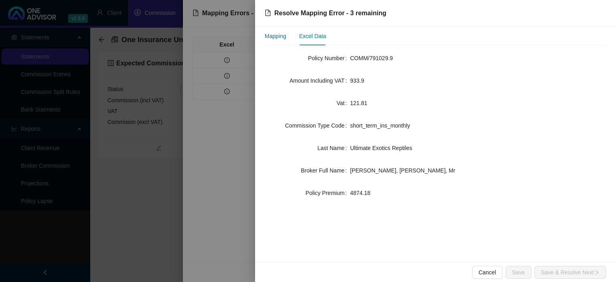
click at [274, 37] on div "Mapping" at bounding box center [276, 36] width 22 height 9
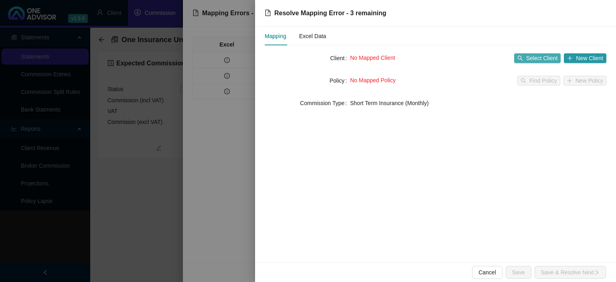
click at [535, 54] on span "Select Client" at bounding box center [542, 58] width 32 height 9
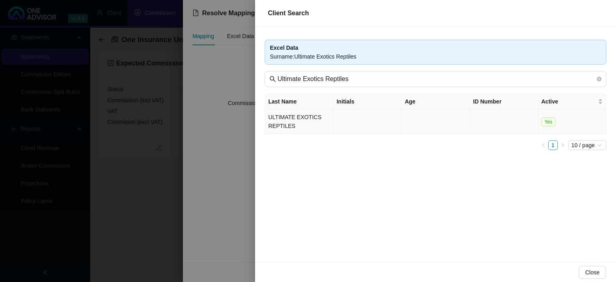
click at [290, 119] on td "ULTIMATE EXOTICS REPTILES" at bounding box center [299, 122] width 68 height 24
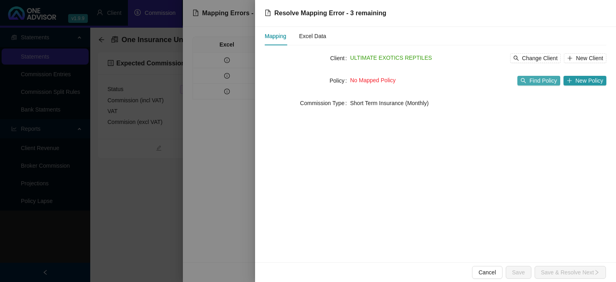
click at [538, 81] on span "Find Policy" at bounding box center [543, 80] width 27 height 9
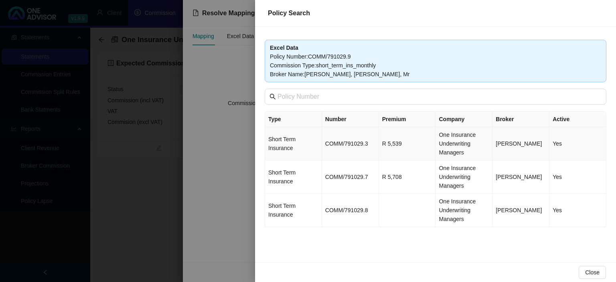
click at [365, 140] on td "COMM/791029.3" at bounding box center [350, 143] width 57 height 33
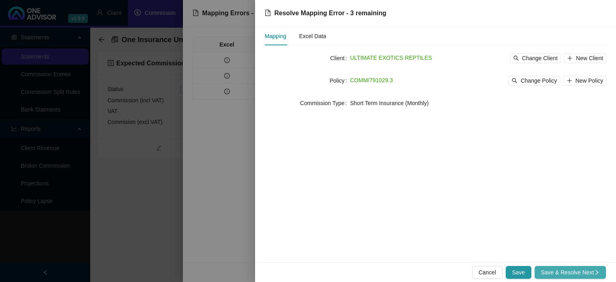
click at [545, 270] on span "Save & Resolve Next" at bounding box center [570, 272] width 59 height 9
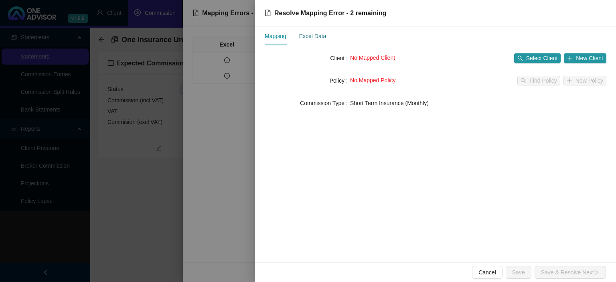
click at [309, 37] on div "Excel Data" at bounding box center [312, 36] width 27 height 9
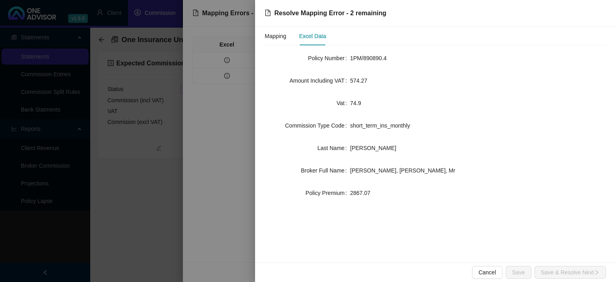
click at [288, 41] on div "Mapping Excel Data" at bounding box center [295, 36] width 61 height 18
click at [237, 102] on div at bounding box center [308, 141] width 616 height 282
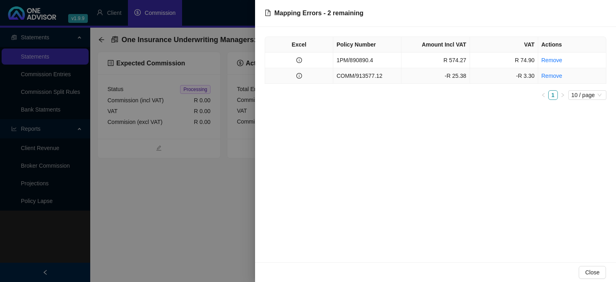
click at [335, 78] on td "COMM/913577.12" at bounding box center [367, 76] width 68 height 16
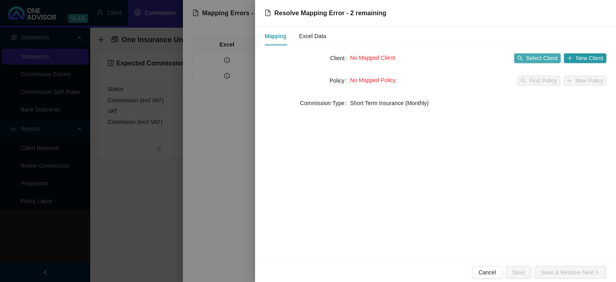
click at [540, 58] on span "Select Client" at bounding box center [542, 58] width 32 height 9
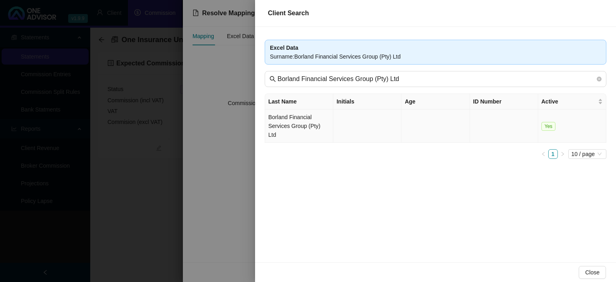
click at [307, 122] on td "Borland Financial Services Group (Pty) Ltd" at bounding box center [299, 126] width 68 height 33
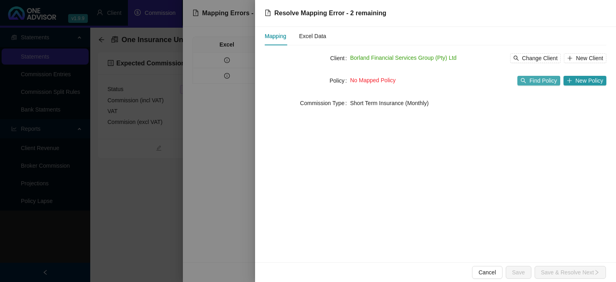
click at [532, 85] on button "Find Policy" at bounding box center [539, 81] width 43 height 10
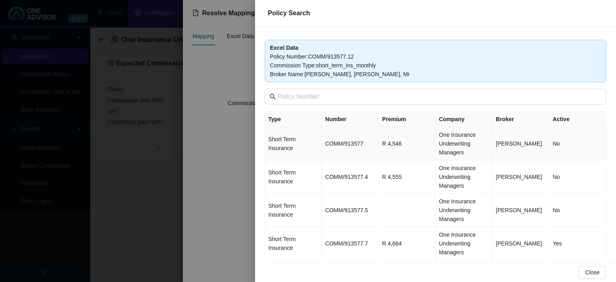
click at [355, 142] on td "COMM/913577" at bounding box center [350, 143] width 57 height 33
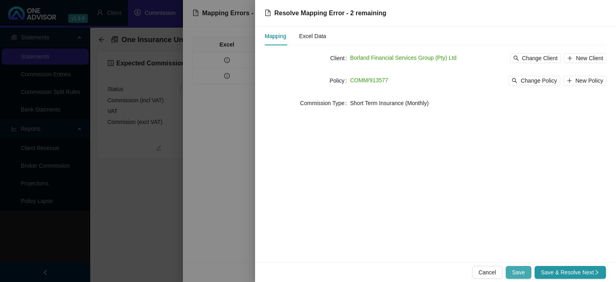
click at [520, 270] on span "Save" at bounding box center [518, 272] width 13 height 9
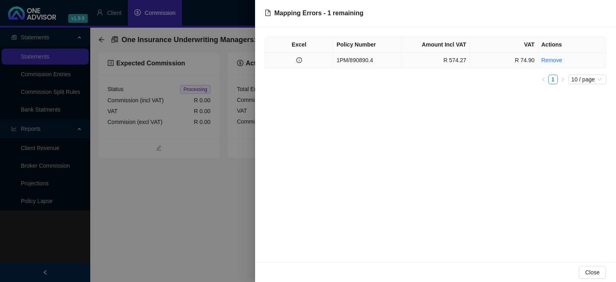
click at [368, 61] on td "1PM/890890.4" at bounding box center [367, 61] width 68 height 16
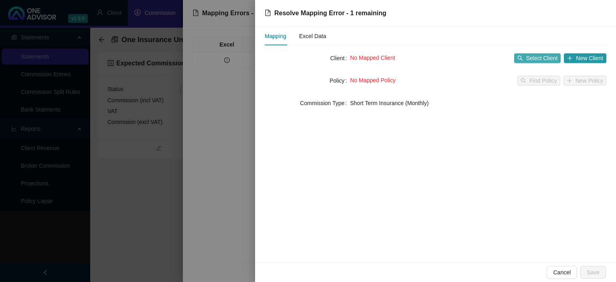
click at [532, 60] on span "Select Client" at bounding box center [542, 58] width 32 height 9
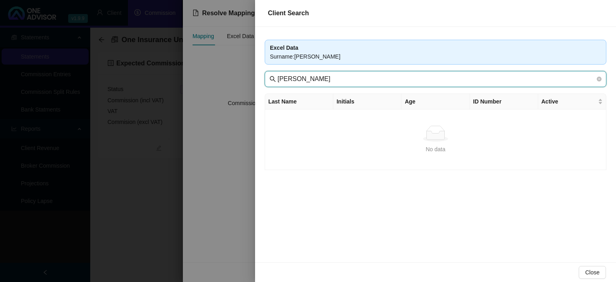
drag, startPoint x: 298, startPoint y: 78, endPoint x: 176, endPoint y: 67, distance: 122.5
click at [278, 74] on input "[PERSON_NAME]" at bounding box center [437, 79] width 318 height 10
type input "[PERSON_NAME]"
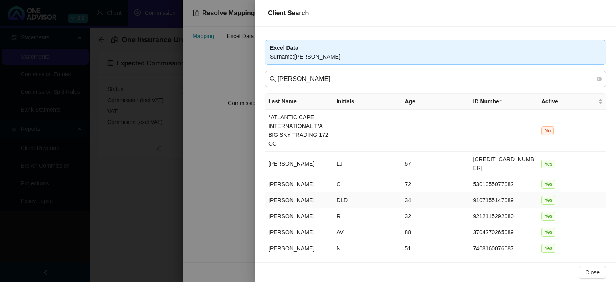
click at [295, 192] on td "[PERSON_NAME]" at bounding box center [299, 200] width 68 height 16
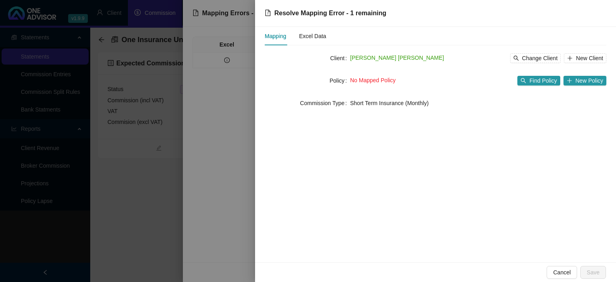
click at [538, 75] on div "No Mapped Policy Find Policy New Policy" at bounding box center [478, 80] width 256 height 13
click at [540, 78] on span "Find Policy" at bounding box center [543, 80] width 27 height 9
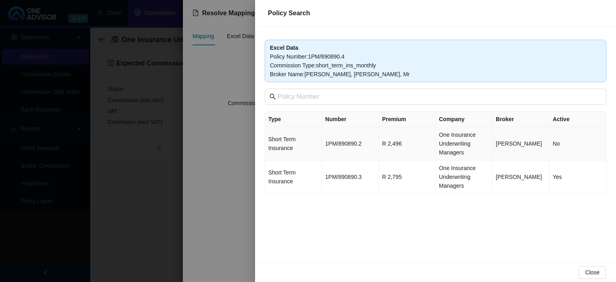
click at [363, 141] on td "1PM/890890.2" at bounding box center [350, 143] width 57 height 33
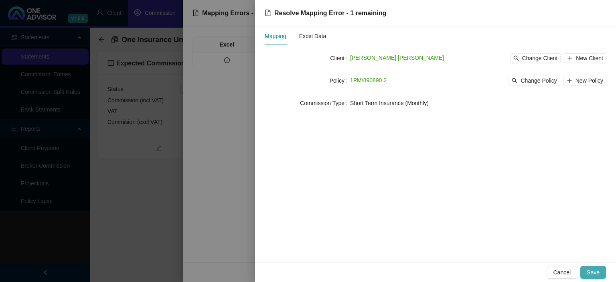
click at [594, 276] on span "Save" at bounding box center [593, 272] width 13 height 9
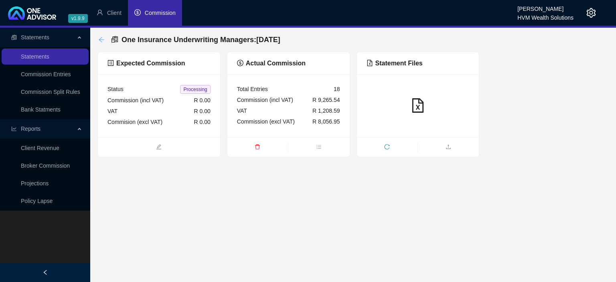
click at [99, 41] on icon "arrow-left" at bounding box center [101, 40] width 6 height 6
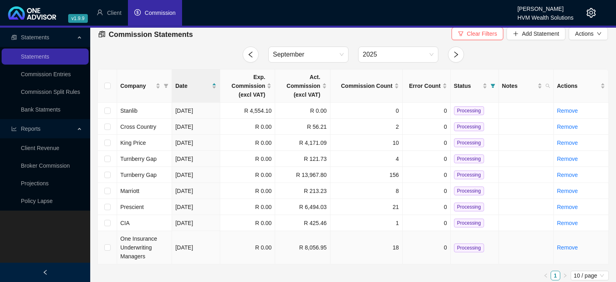
scroll to position [9, 0]
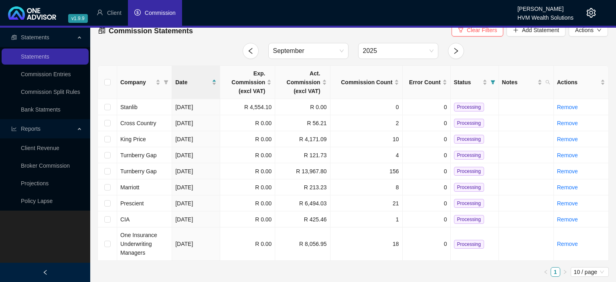
click at [583, 11] on div at bounding box center [585, 13] width 22 height 26
click at [591, 12] on icon "setting" at bounding box center [592, 13] width 10 height 10
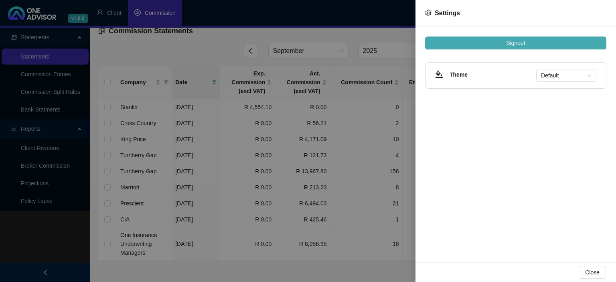
click at [519, 43] on span "Signout" at bounding box center [515, 43] width 19 height 9
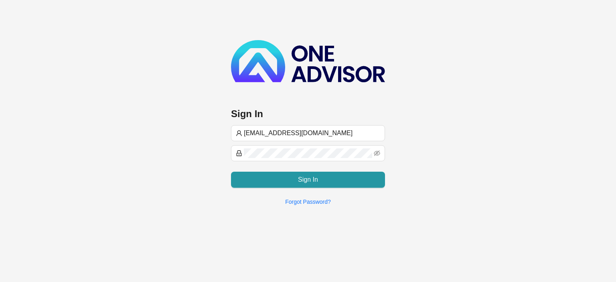
type input "[EMAIL_ADDRESS][DOMAIN_NAME]"
